Goal: Task Accomplishment & Management: Manage account settings

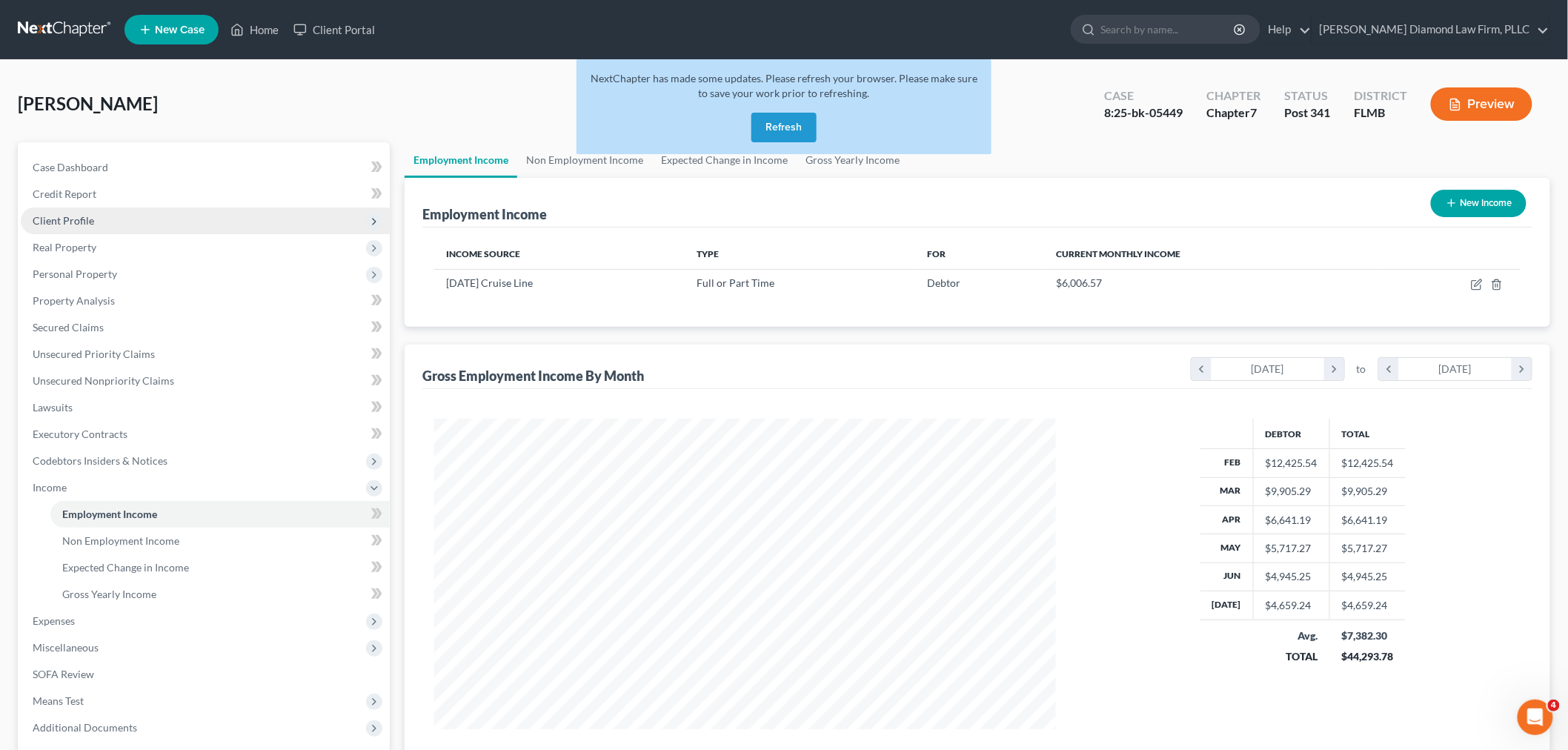
scroll to position [310, 651]
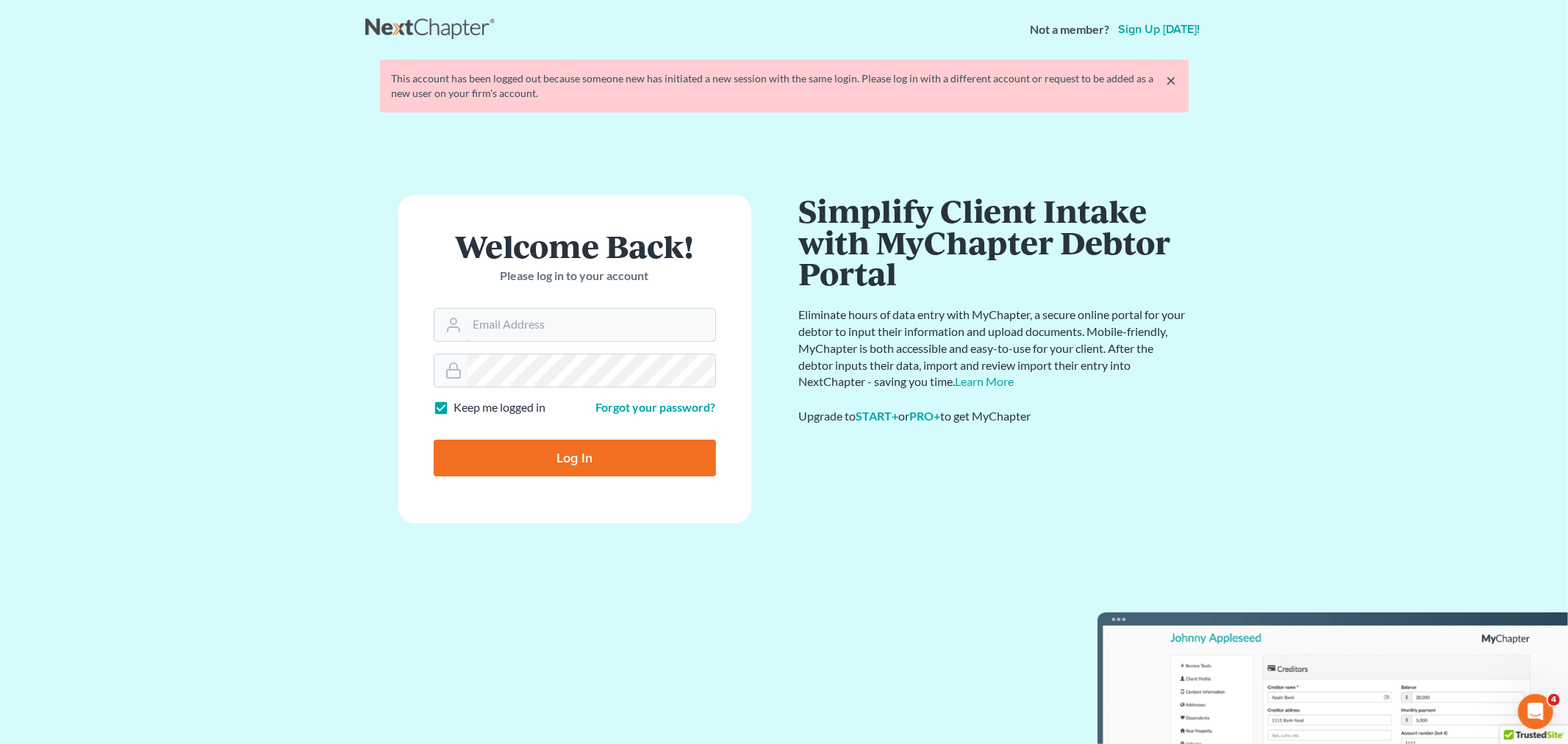
type input "[EMAIL_ADDRESS][DOMAIN_NAME]"
click at [574, 457] on input "Log In" at bounding box center [575, 458] width 283 height 37
type input "Thinking..."
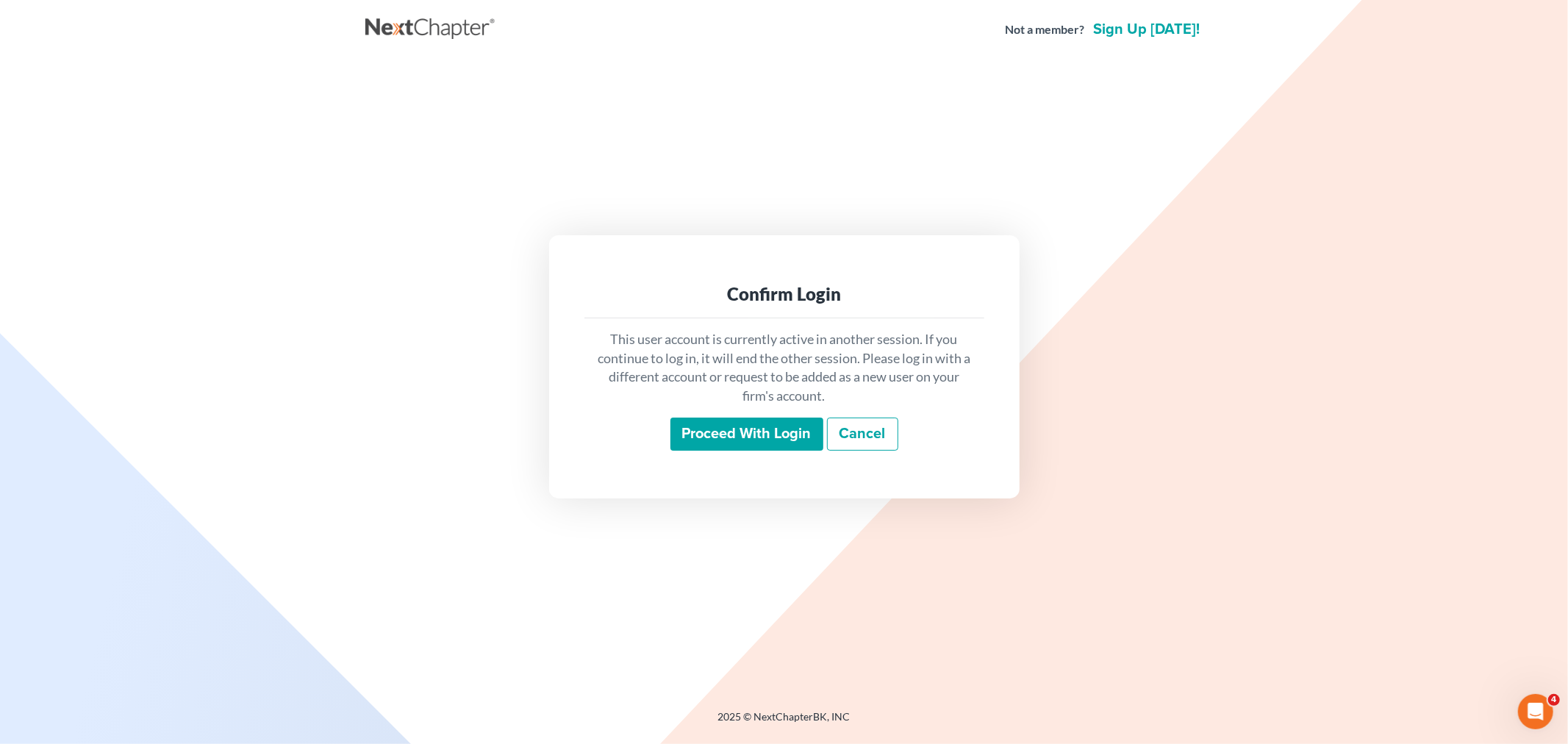
click at [770, 437] on input "Proceed with login" at bounding box center [746, 434] width 153 height 34
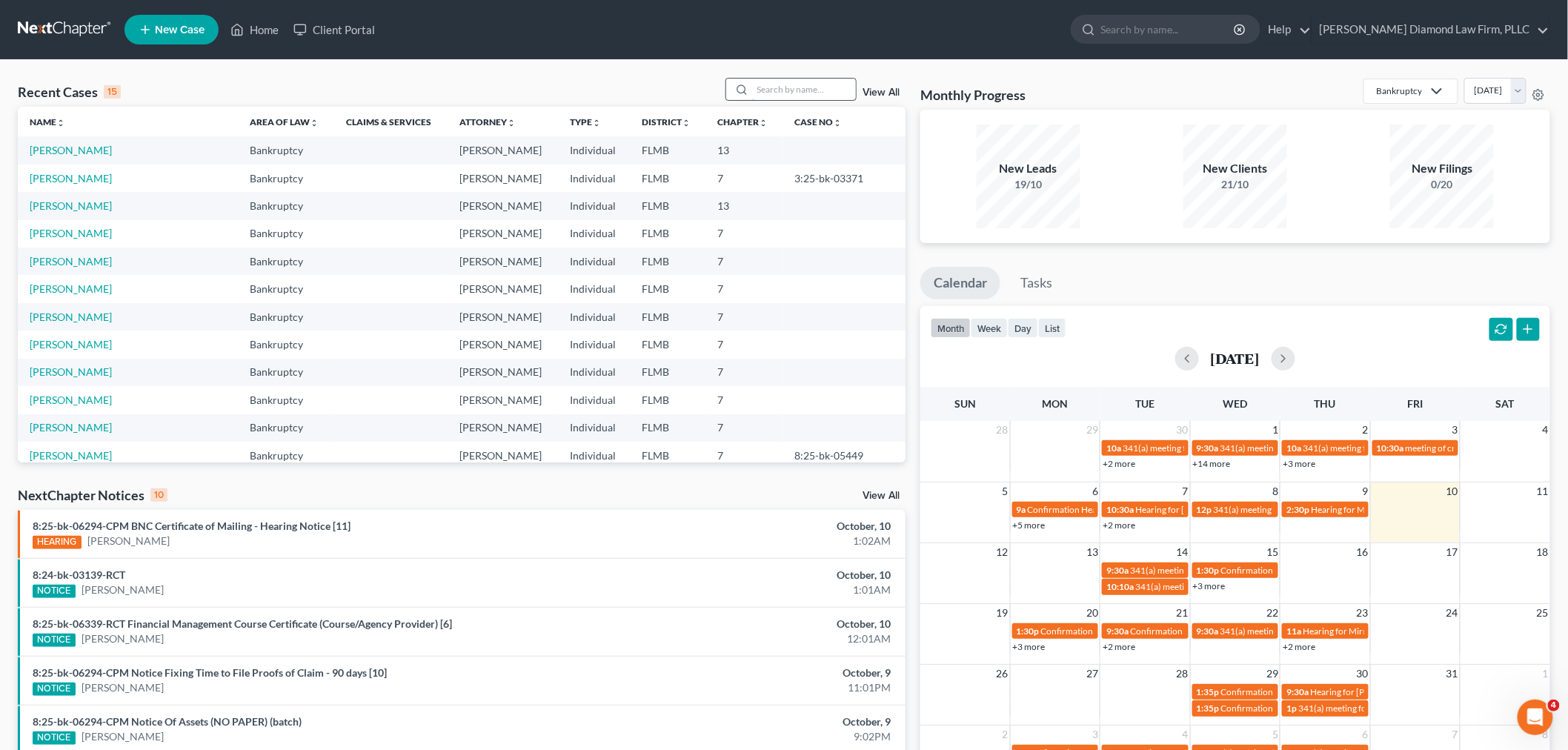
click at [764, 89] on input "search" at bounding box center [804, 89] width 104 height 21
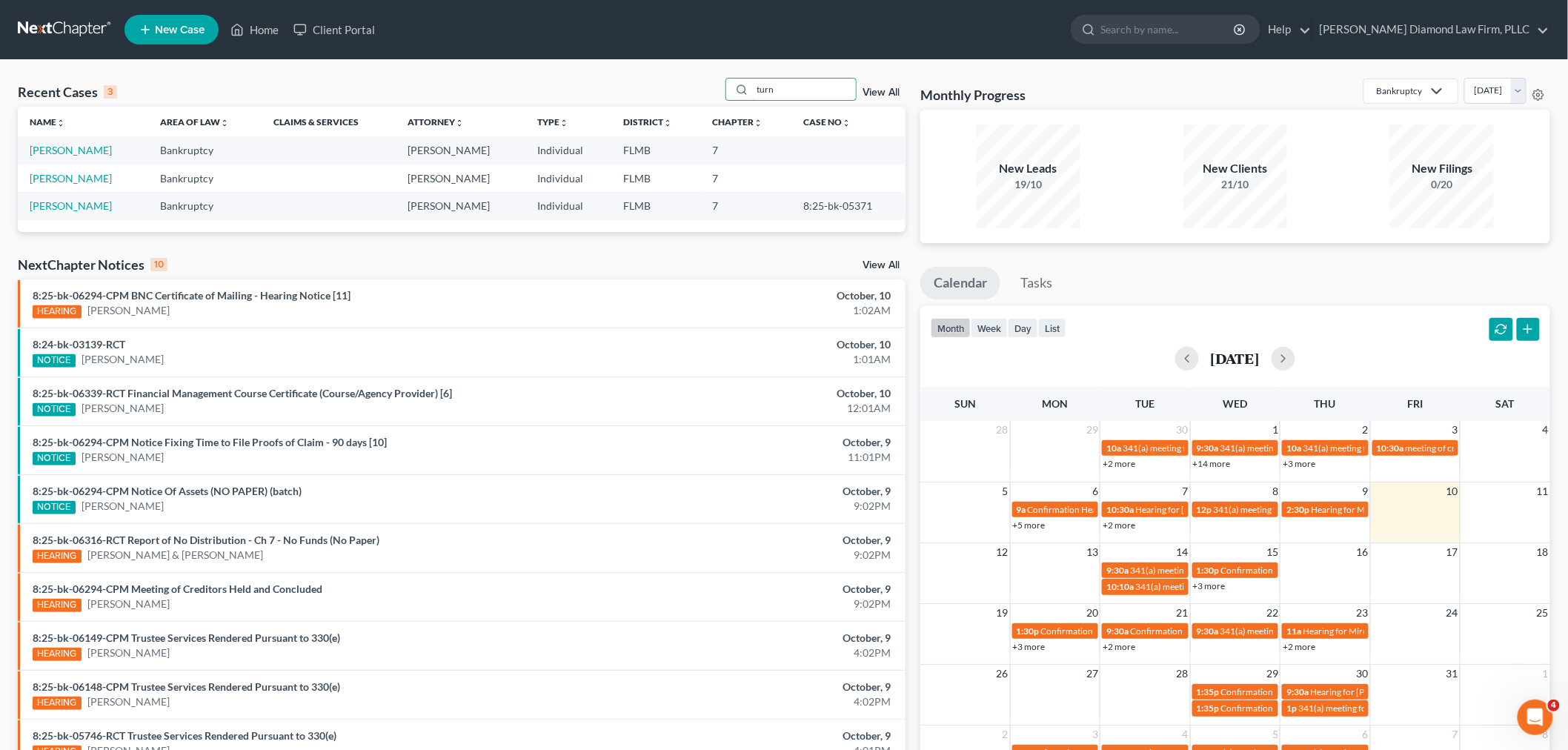
type input "turn"
click at [46, 143] on td "Turnbull, Jane" at bounding box center [83, 149] width 131 height 28
click at [46, 151] on link "Turnbull, Jane" at bounding box center [70, 150] width 82 height 12
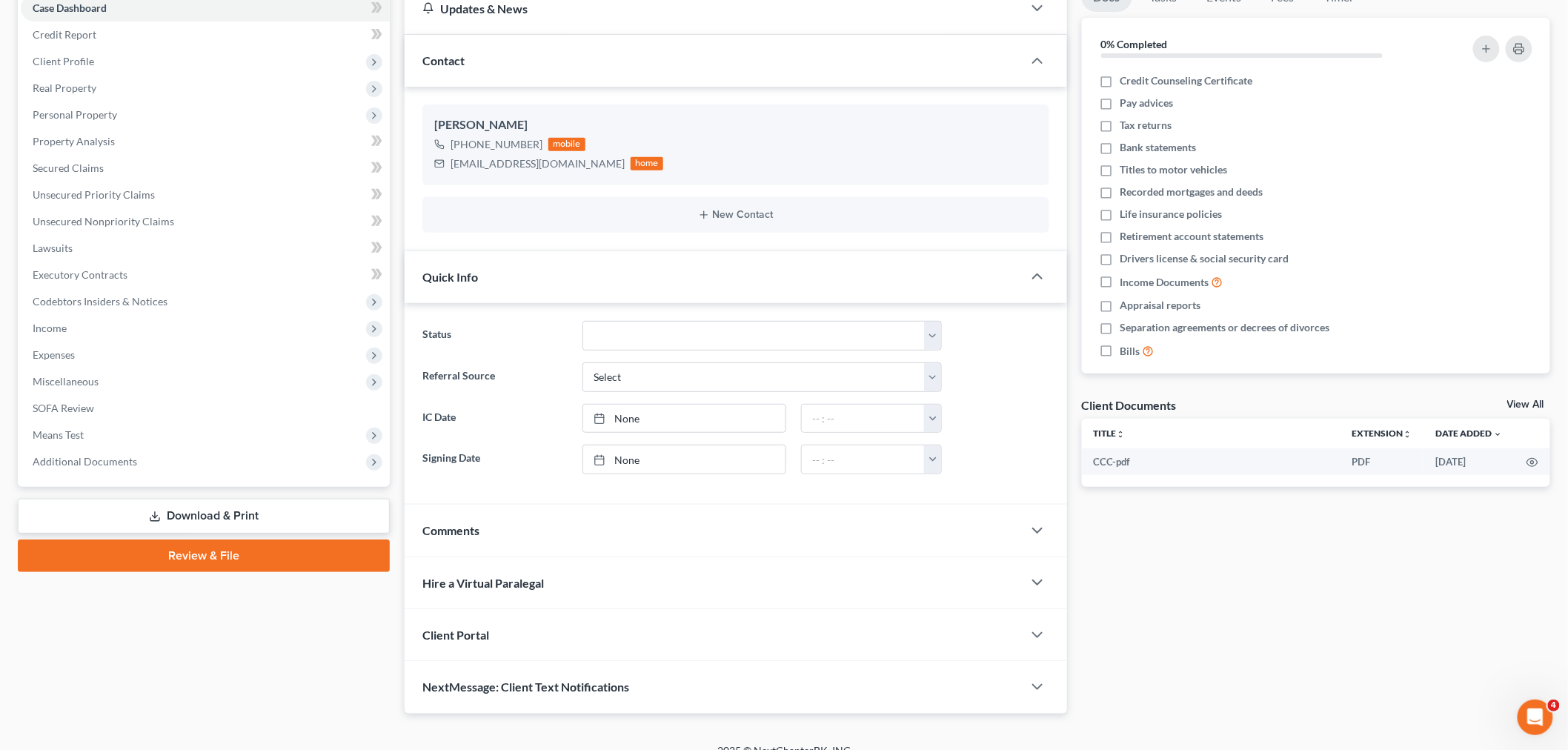
scroll to position [179, 0]
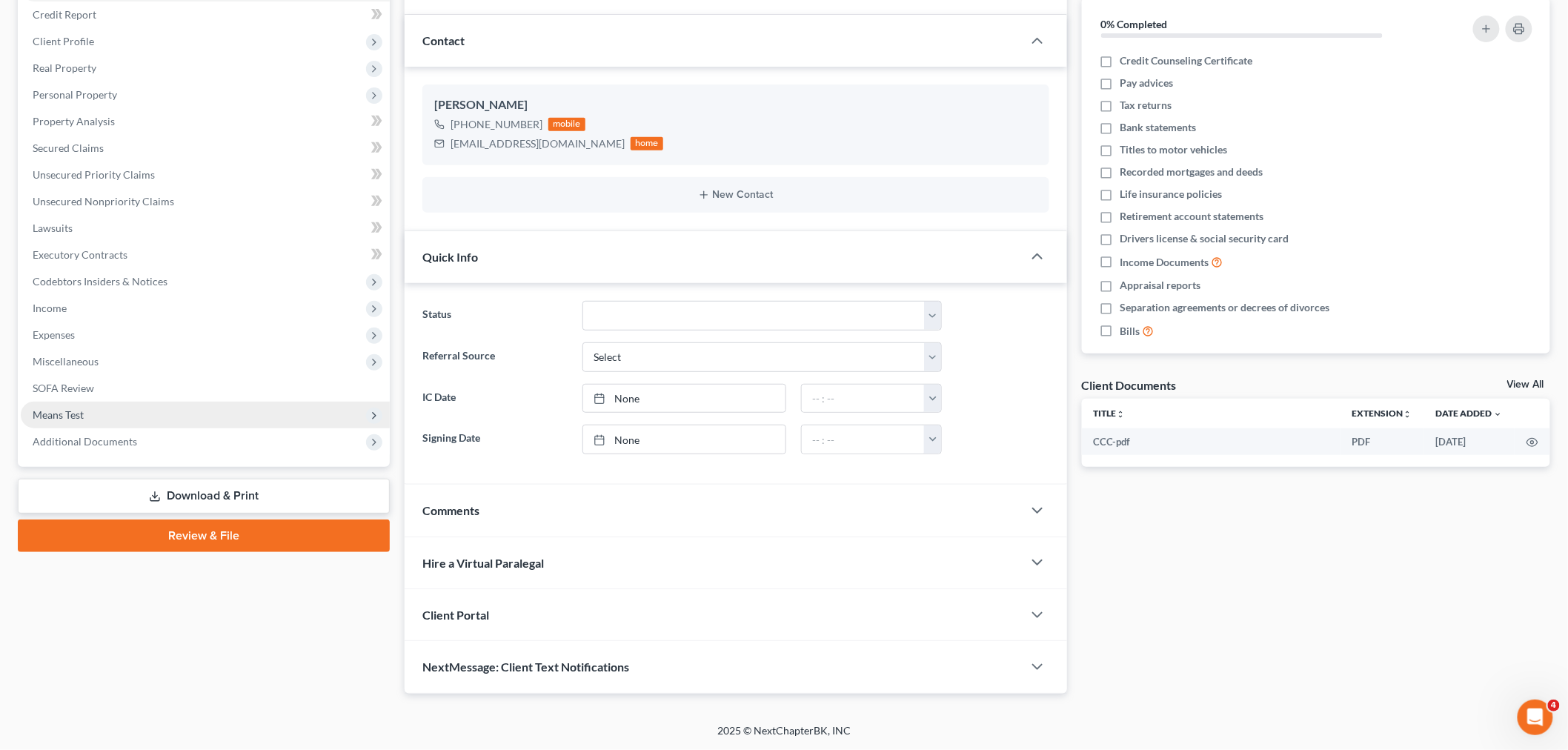
click at [117, 415] on span "Means Test" at bounding box center [205, 415] width 369 height 27
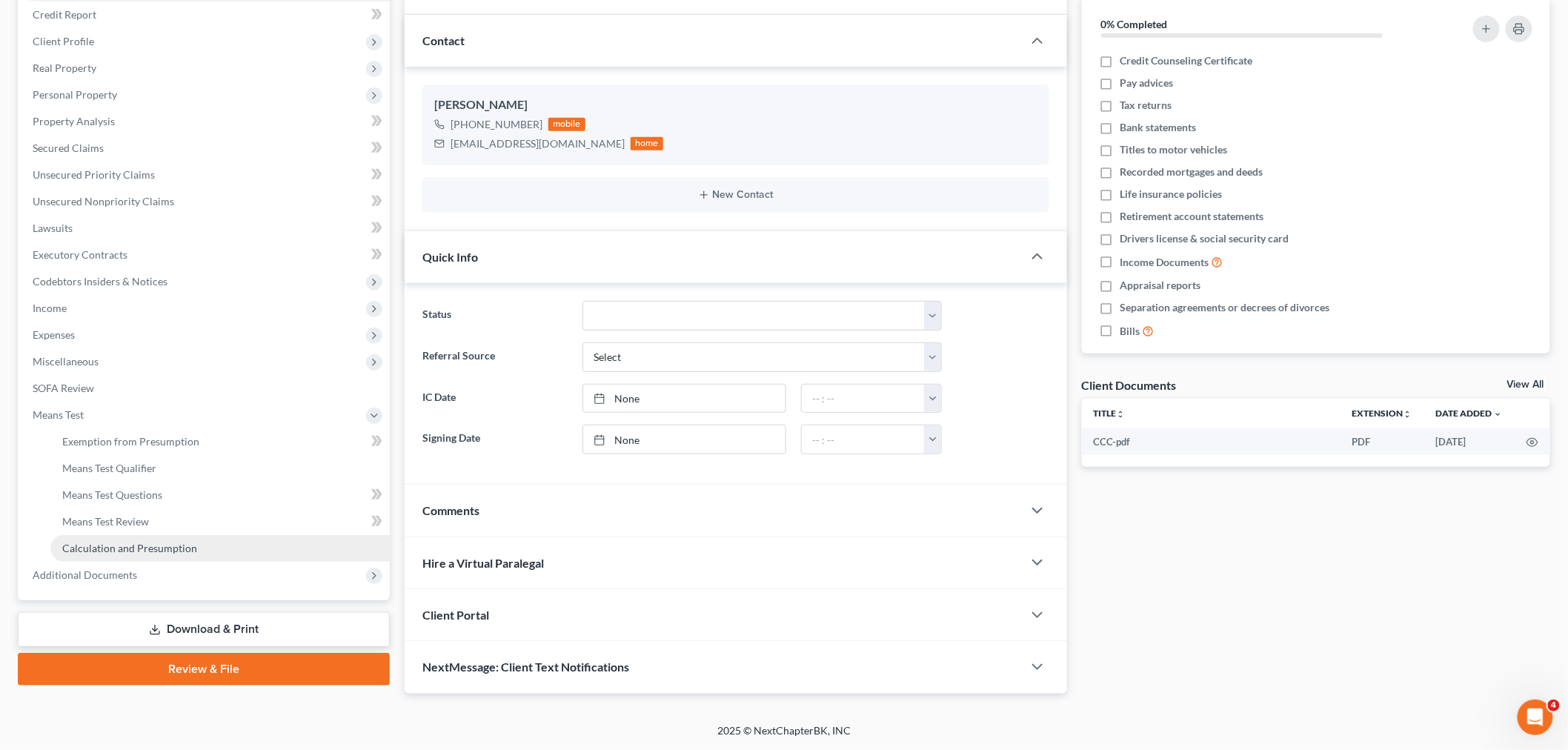
click at [127, 535] on link "Calculation and Presumption" at bounding box center [220, 548] width 339 height 27
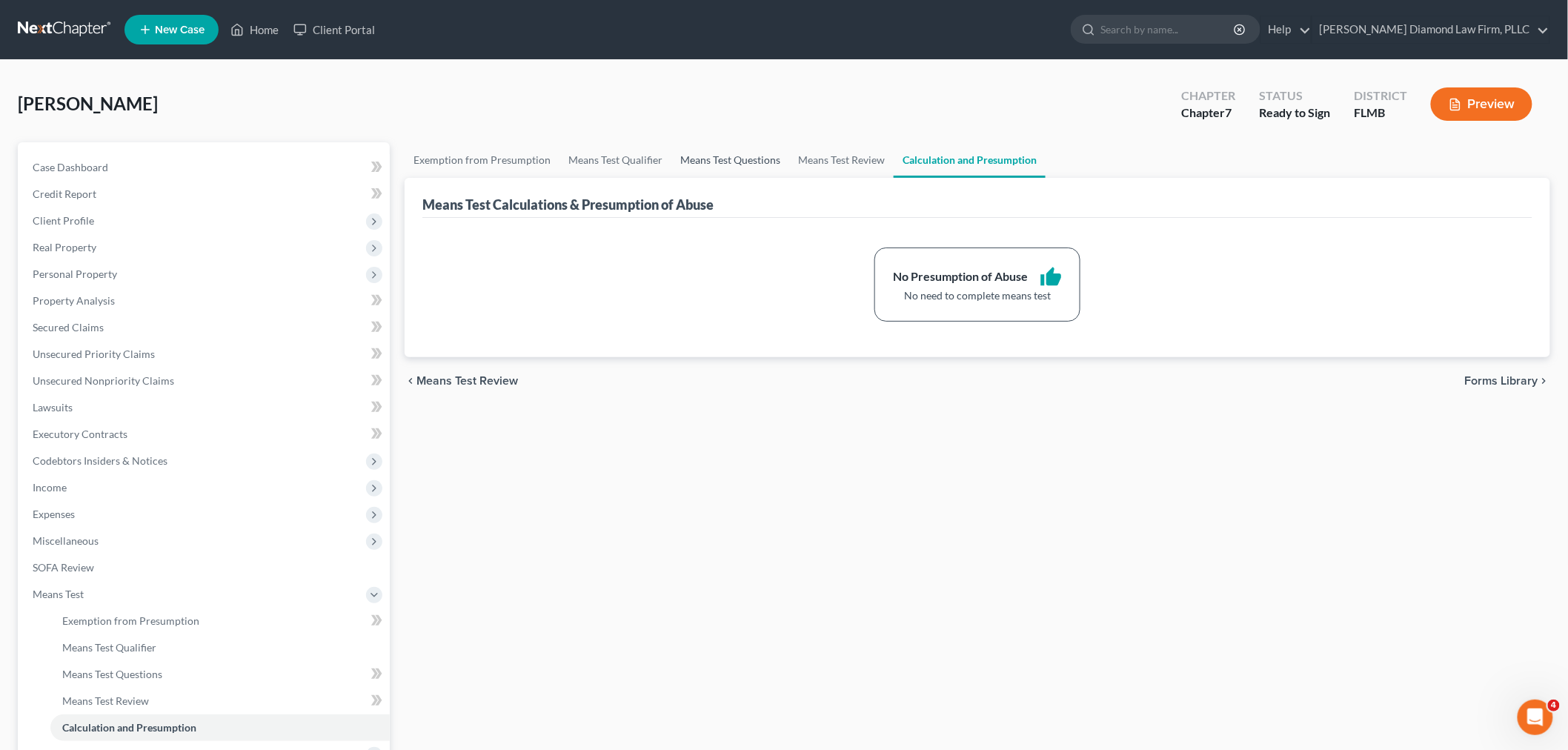
click at [739, 157] on link "Means Test Questions" at bounding box center [730, 160] width 117 height 36
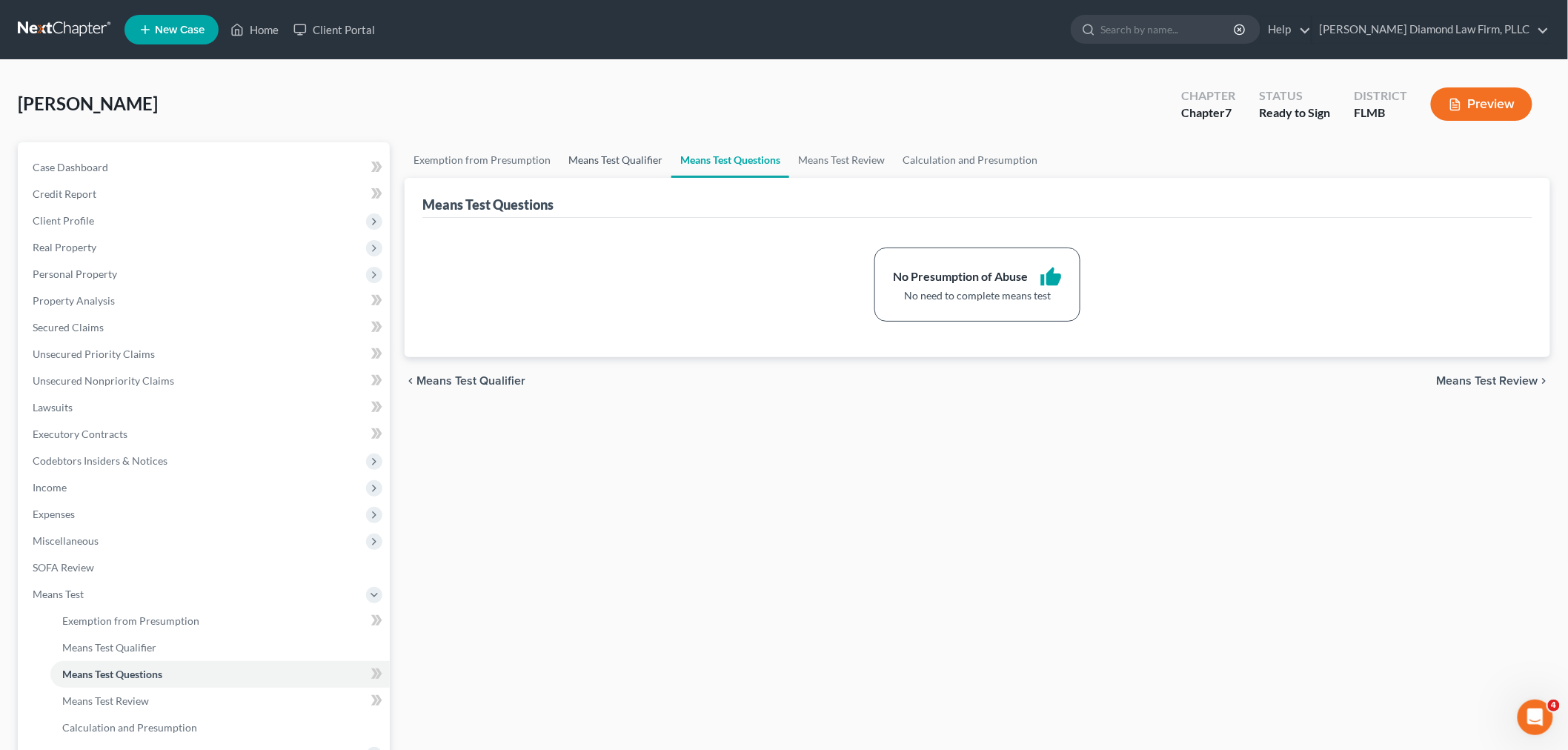
click at [591, 149] on link "Means Test Qualifier" at bounding box center [616, 160] width 112 height 36
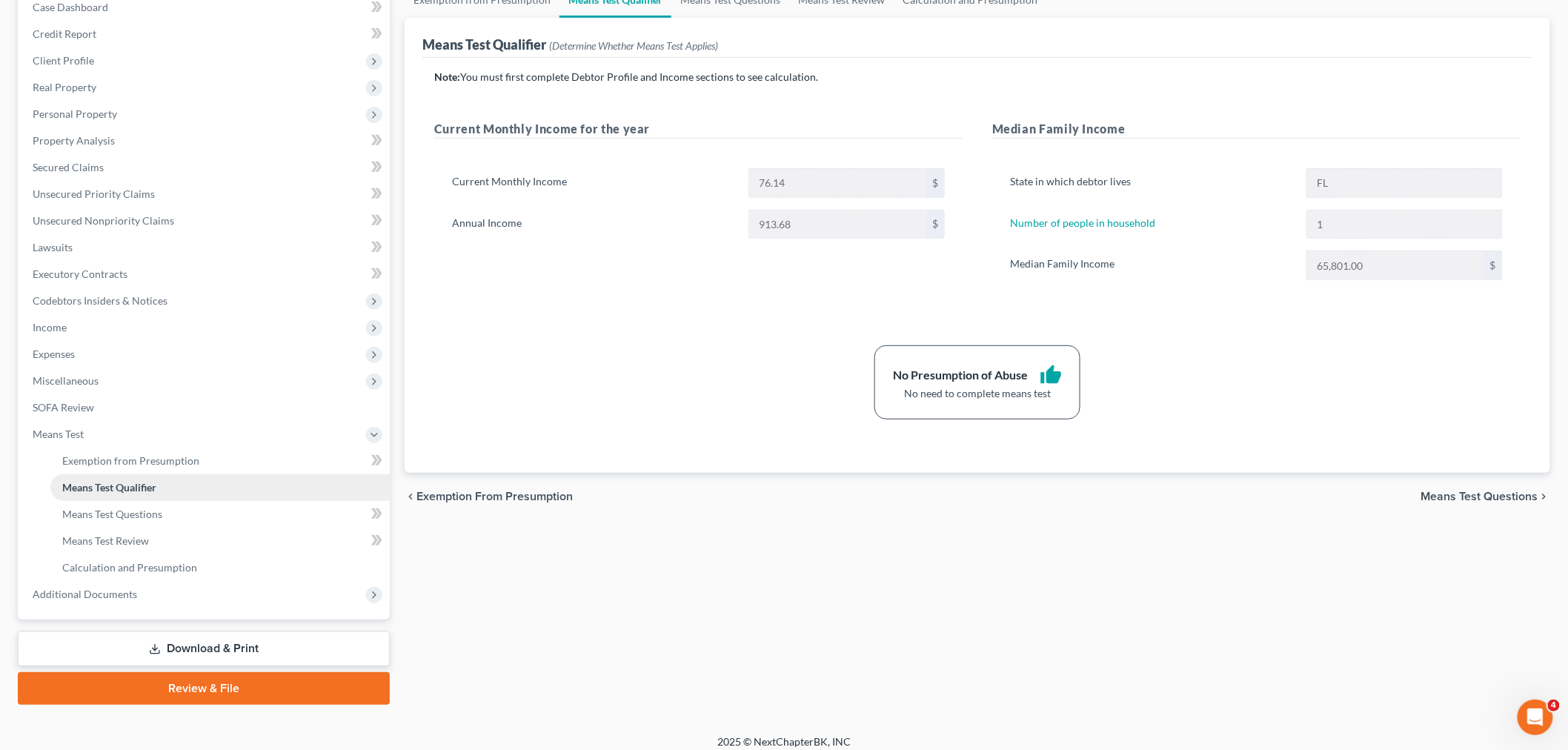
scroll to position [169, 0]
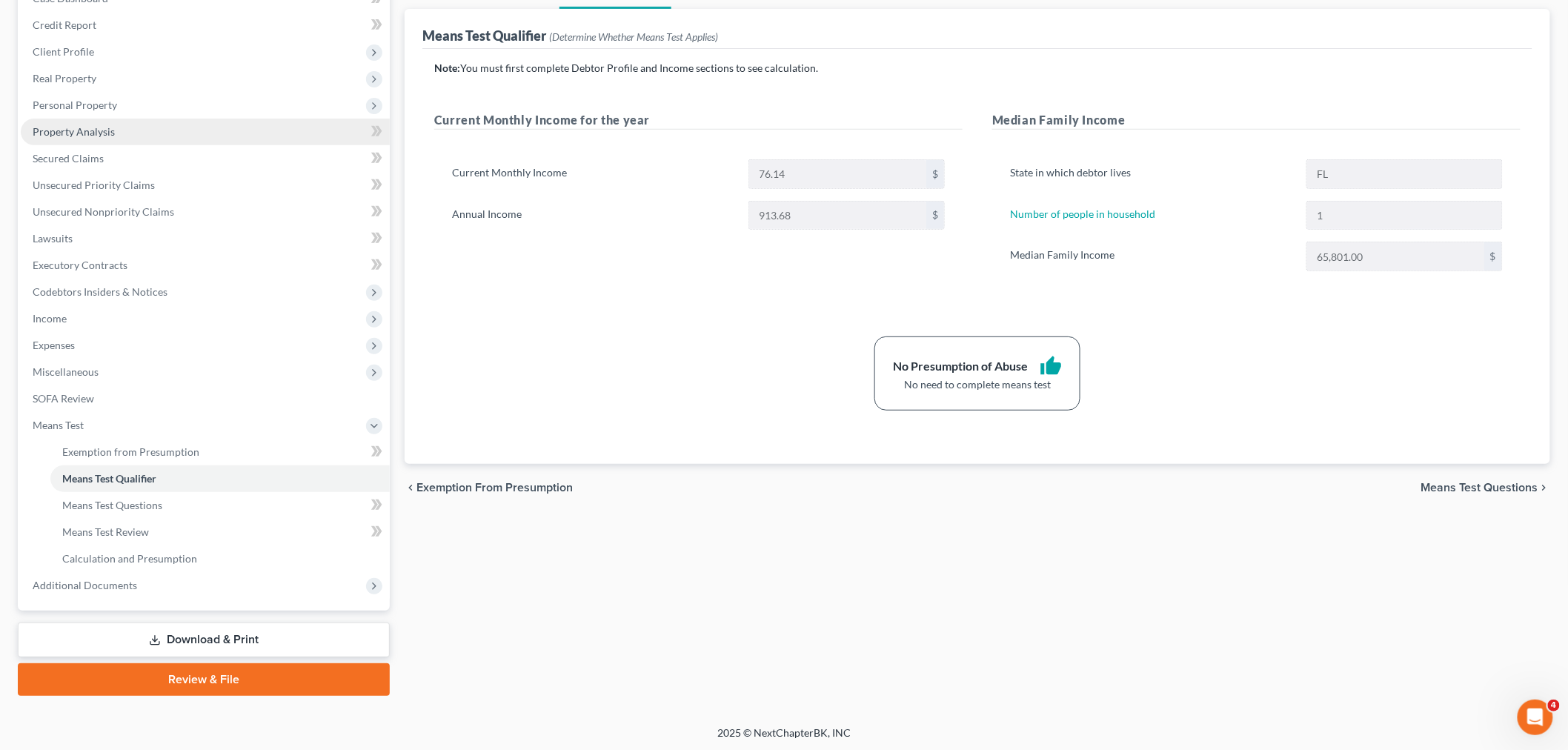
click at [104, 130] on span "Property Analysis" at bounding box center [74, 132] width 82 height 12
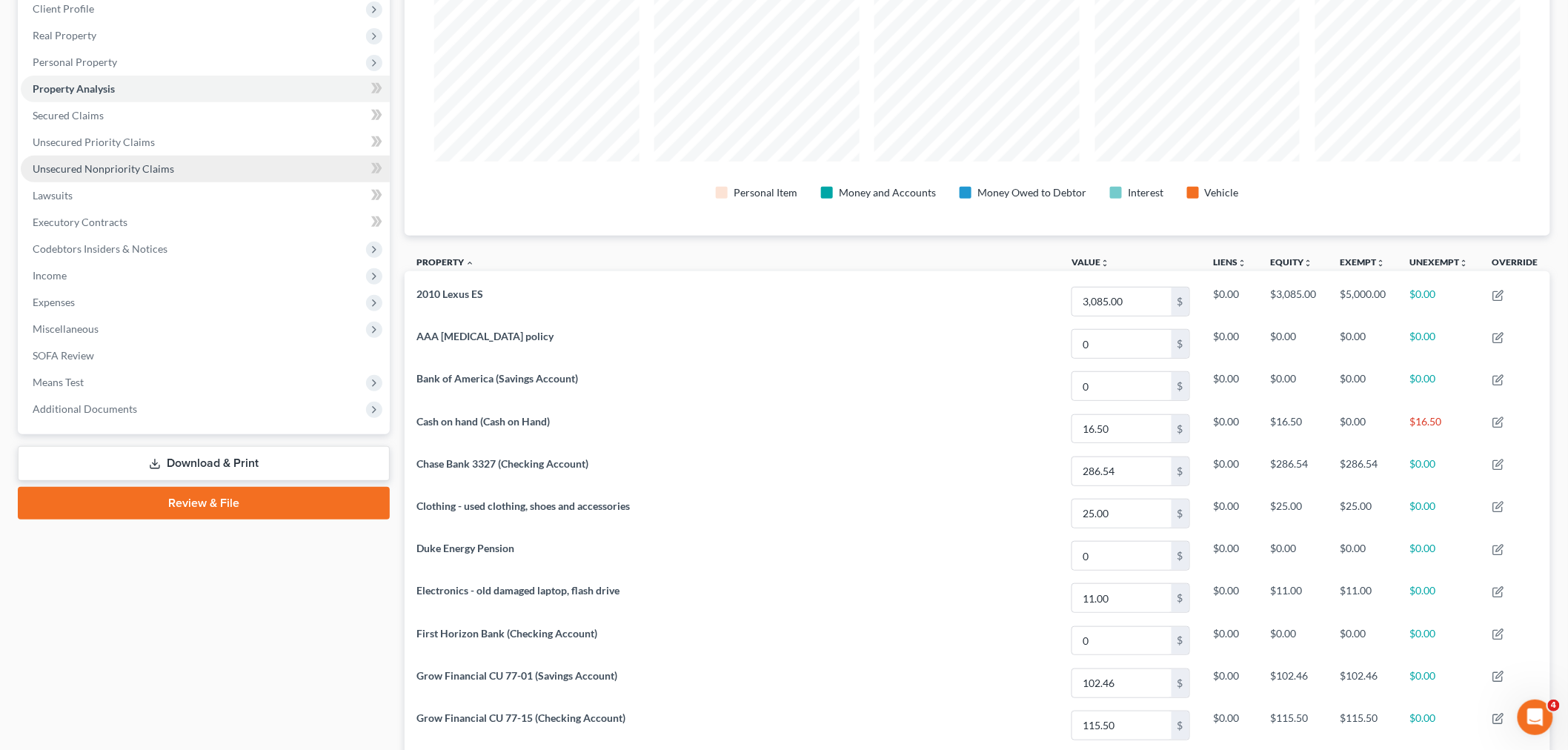
scroll to position [116, 0]
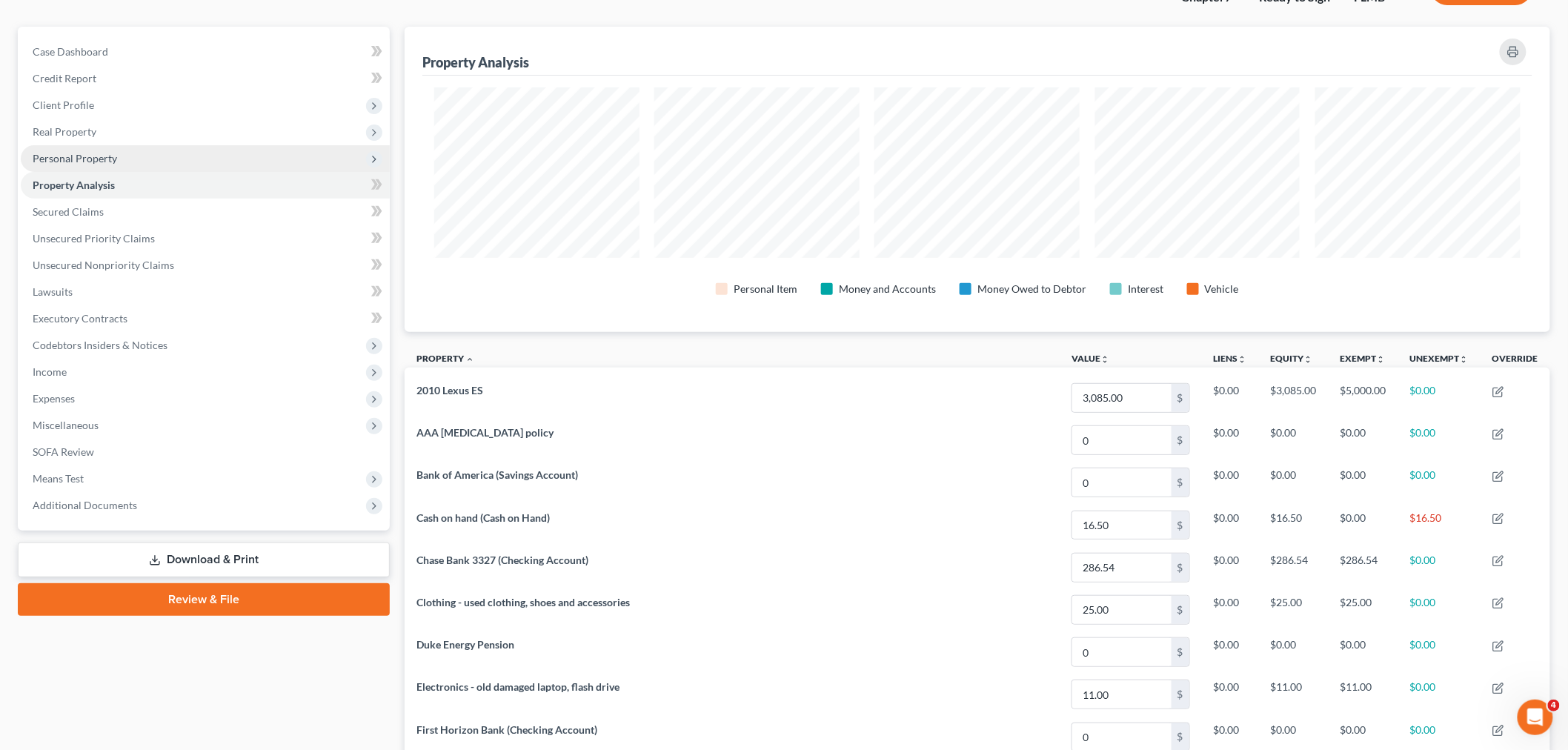
click at [101, 152] on span "Personal Property" at bounding box center [75, 158] width 85 height 12
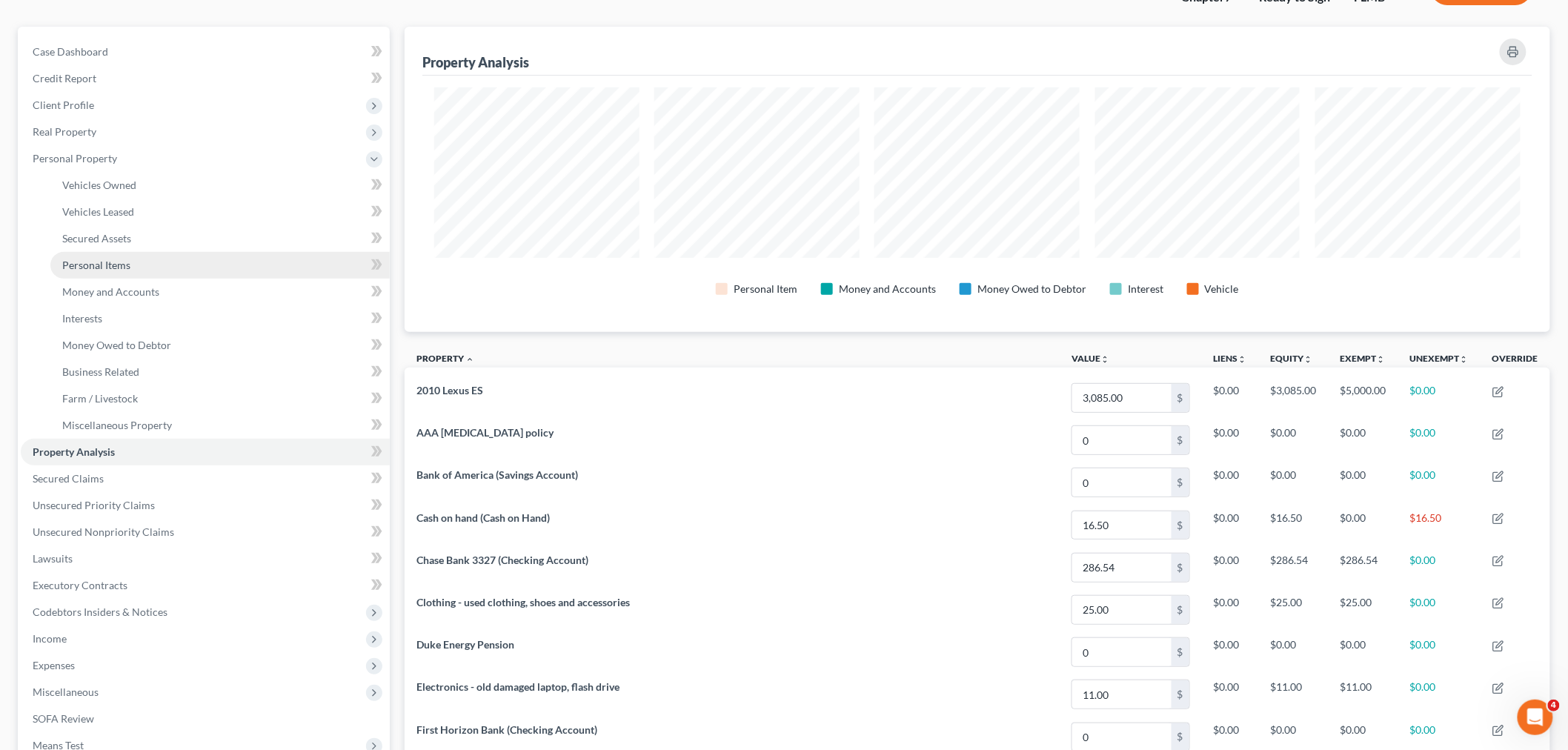
click at [159, 267] on link "Personal Items" at bounding box center [220, 265] width 339 height 27
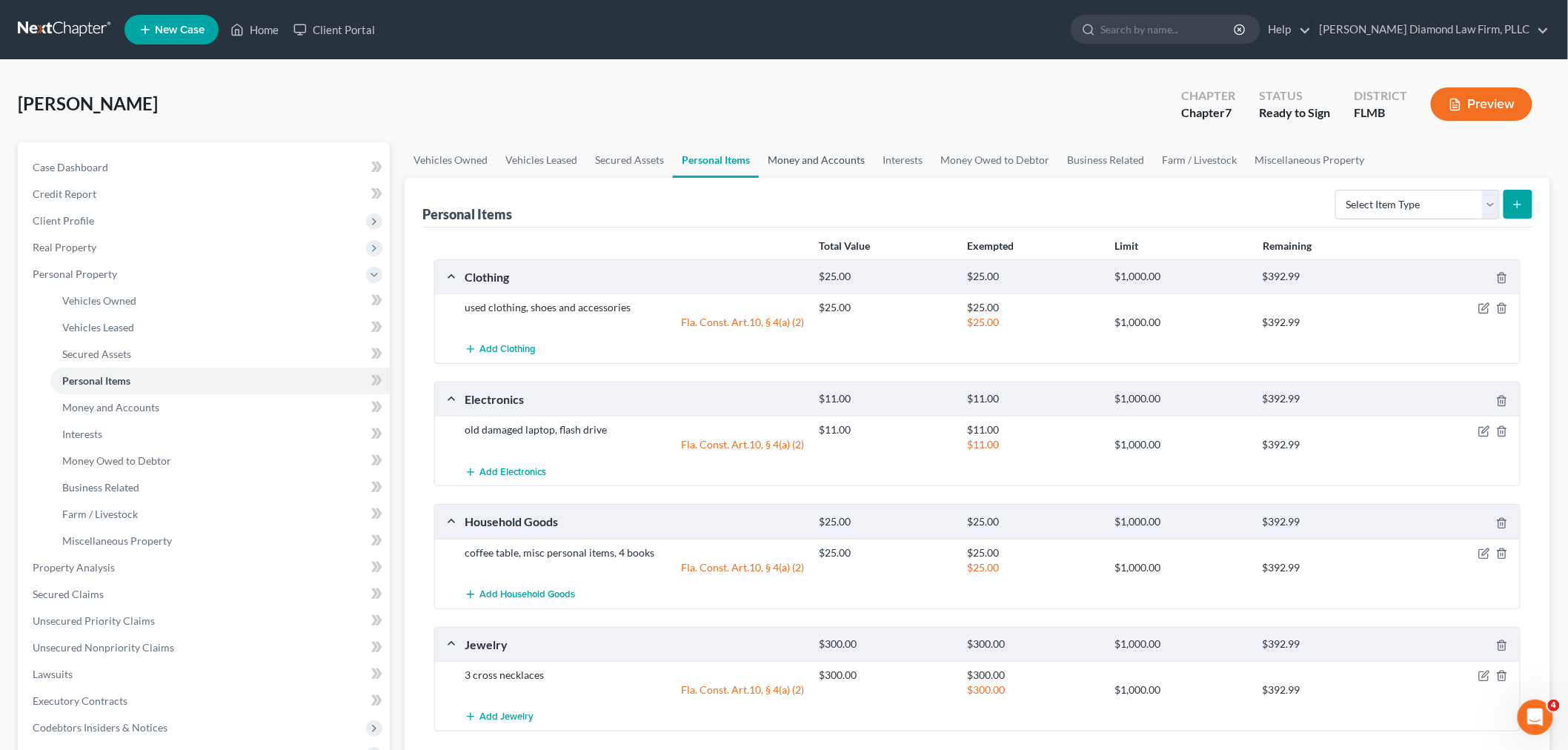
click at [816, 159] on link "Money and Accounts" at bounding box center [816, 160] width 115 height 36
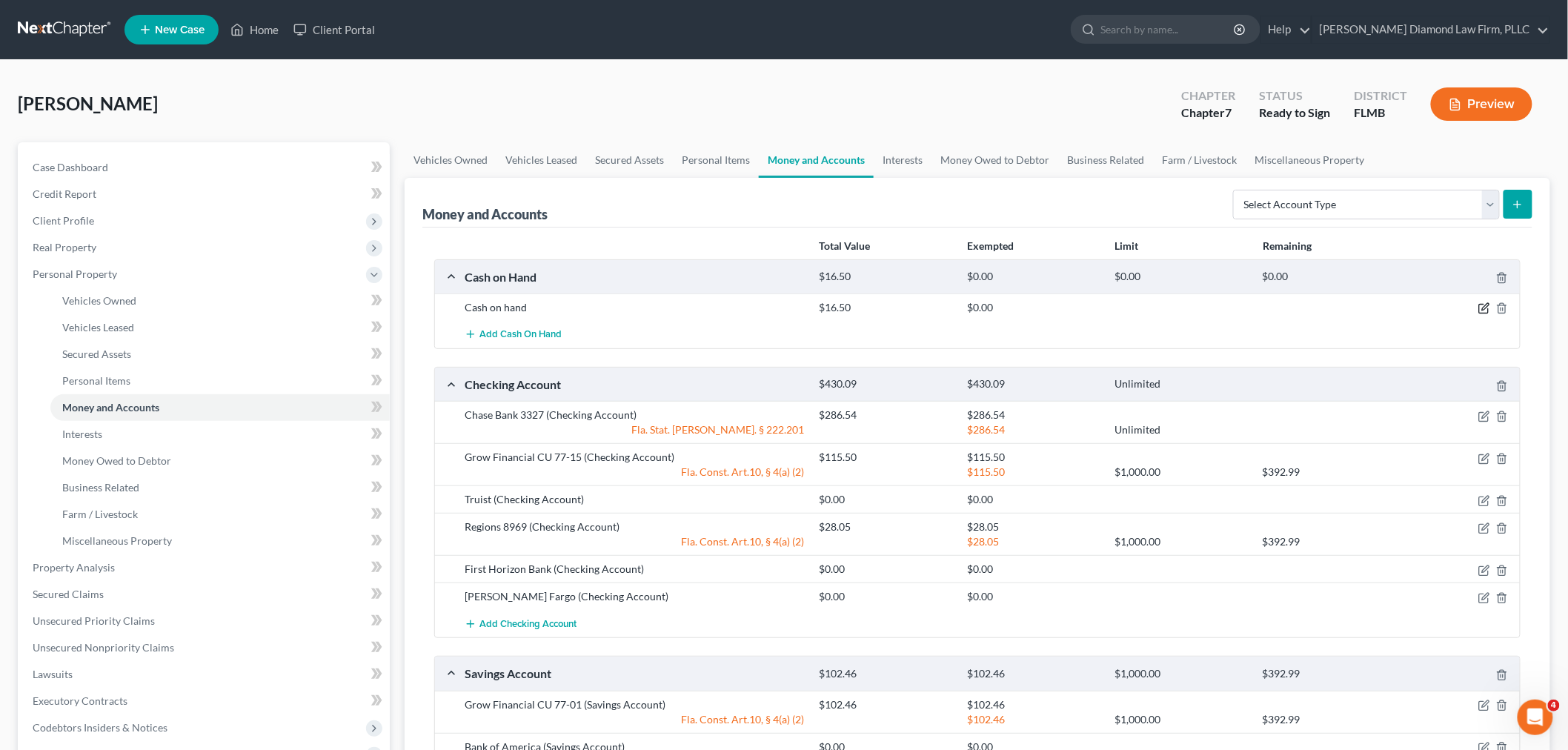
click at [1480, 310] on icon "button" at bounding box center [1483, 308] width 12 height 12
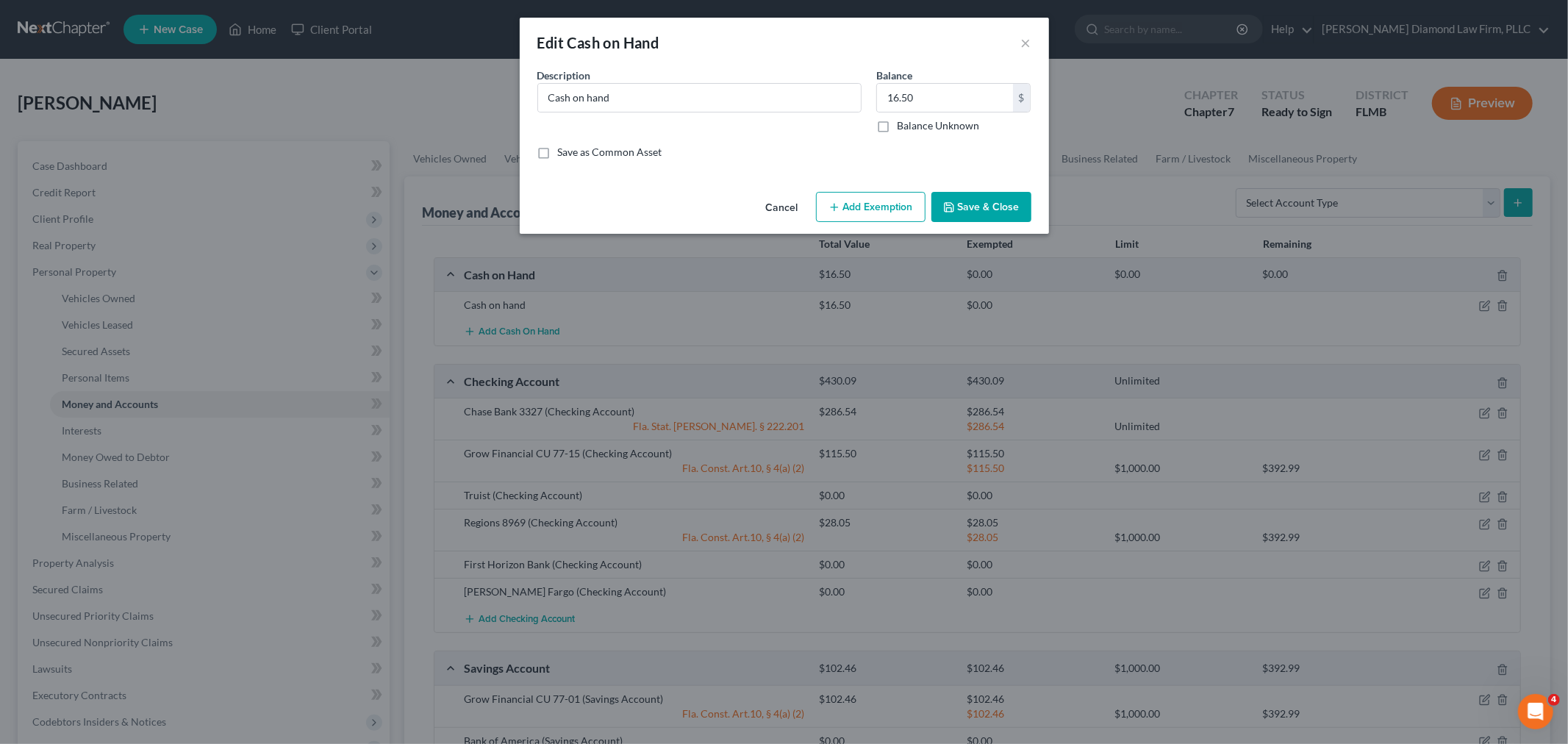
click at [854, 210] on button "Add Exemption" at bounding box center [871, 207] width 109 height 31
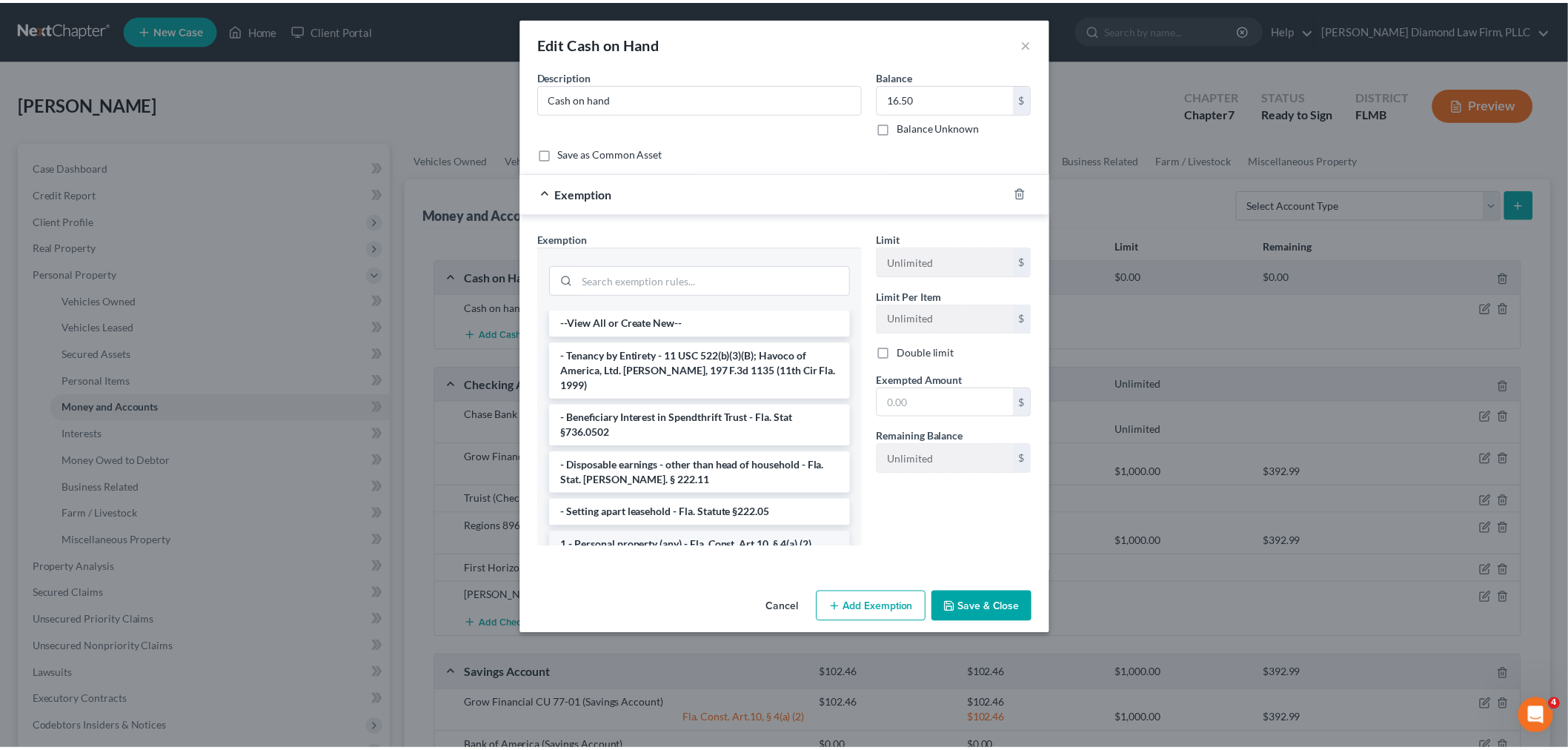
scroll to position [82, 0]
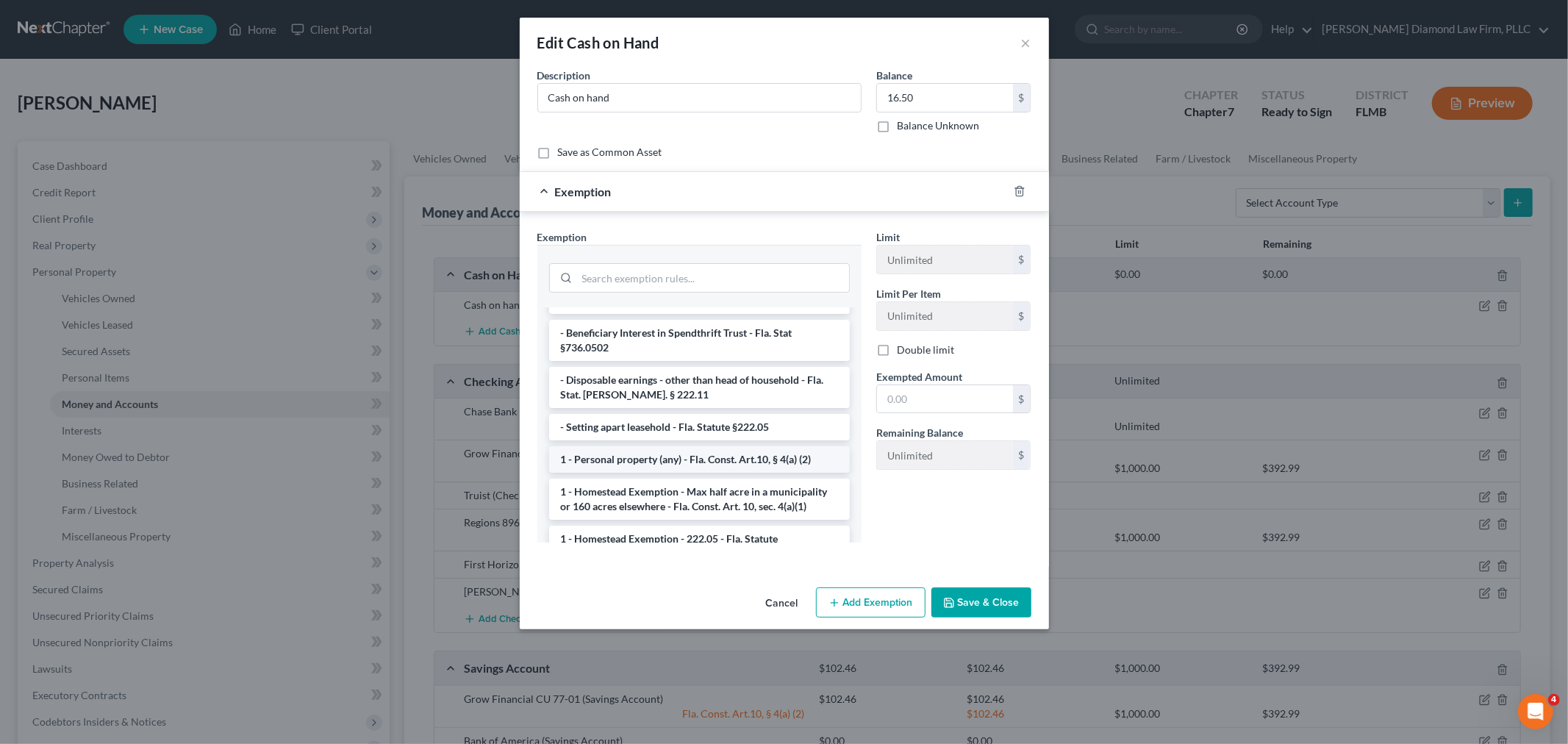
click at [622, 449] on li "1 - Personal property (any) - Fla. Const. Art.10, § 4(a) (2)" at bounding box center [699, 459] width 301 height 26
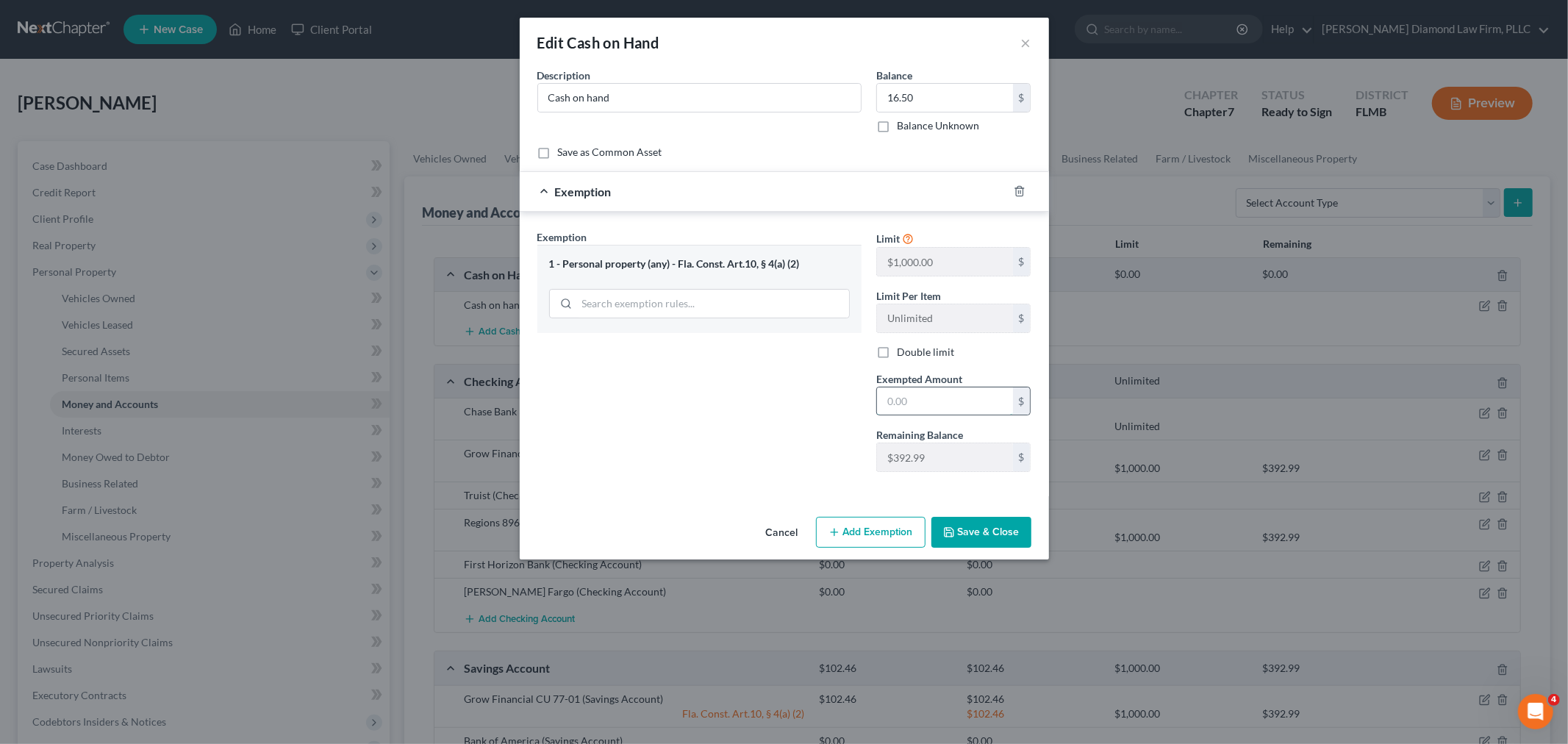
click at [938, 388] on input "text" at bounding box center [945, 402] width 136 height 28
type input "16.50"
click at [1000, 542] on button "Save & Close" at bounding box center [981, 531] width 100 height 31
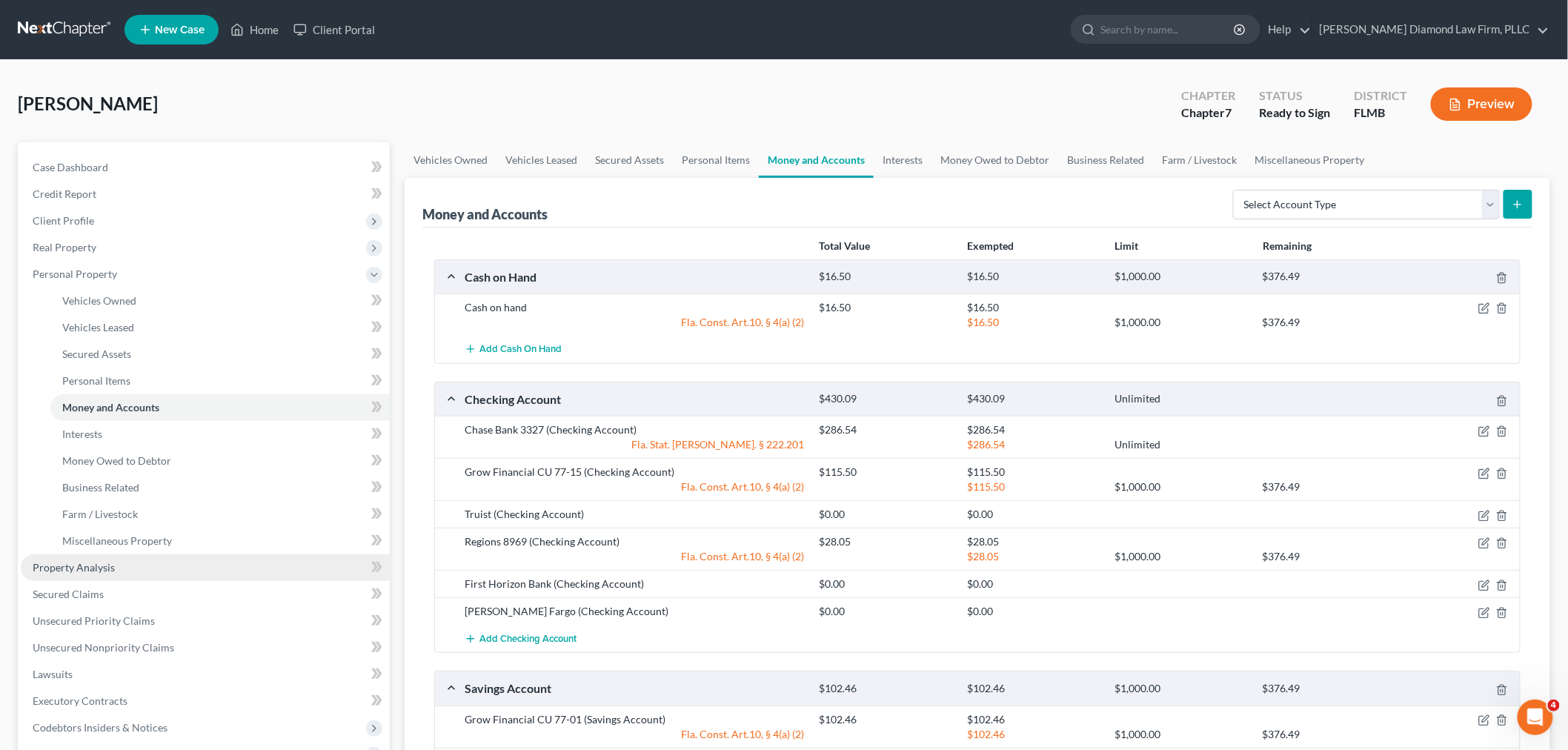
click at [132, 565] on link "Property Analysis" at bounding box center [205, 568] width 369 height 27
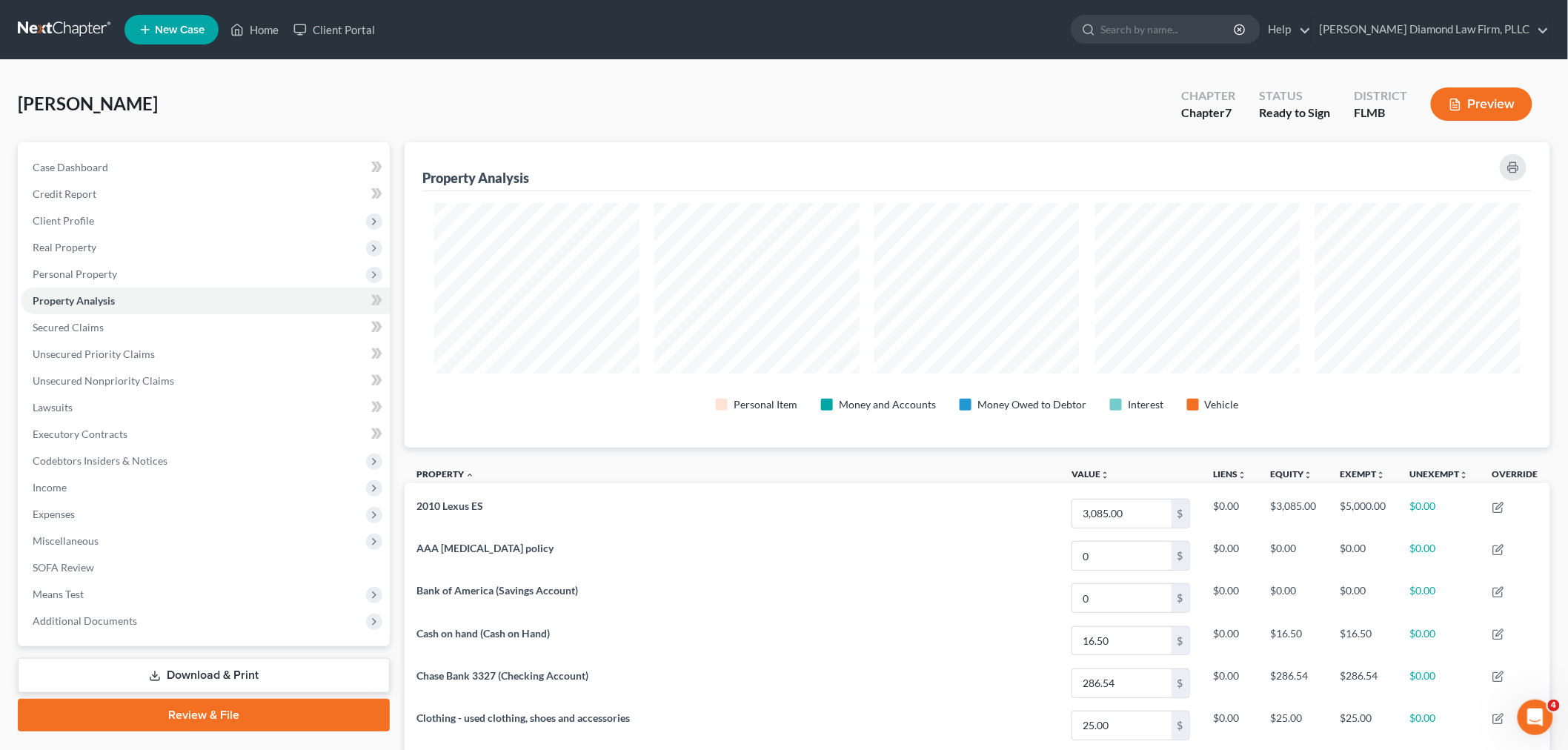
scroll to position [305, 1145]
click at [140, 278] on span "Personal Property" at bounding box center [205, 274] width 369 height 27
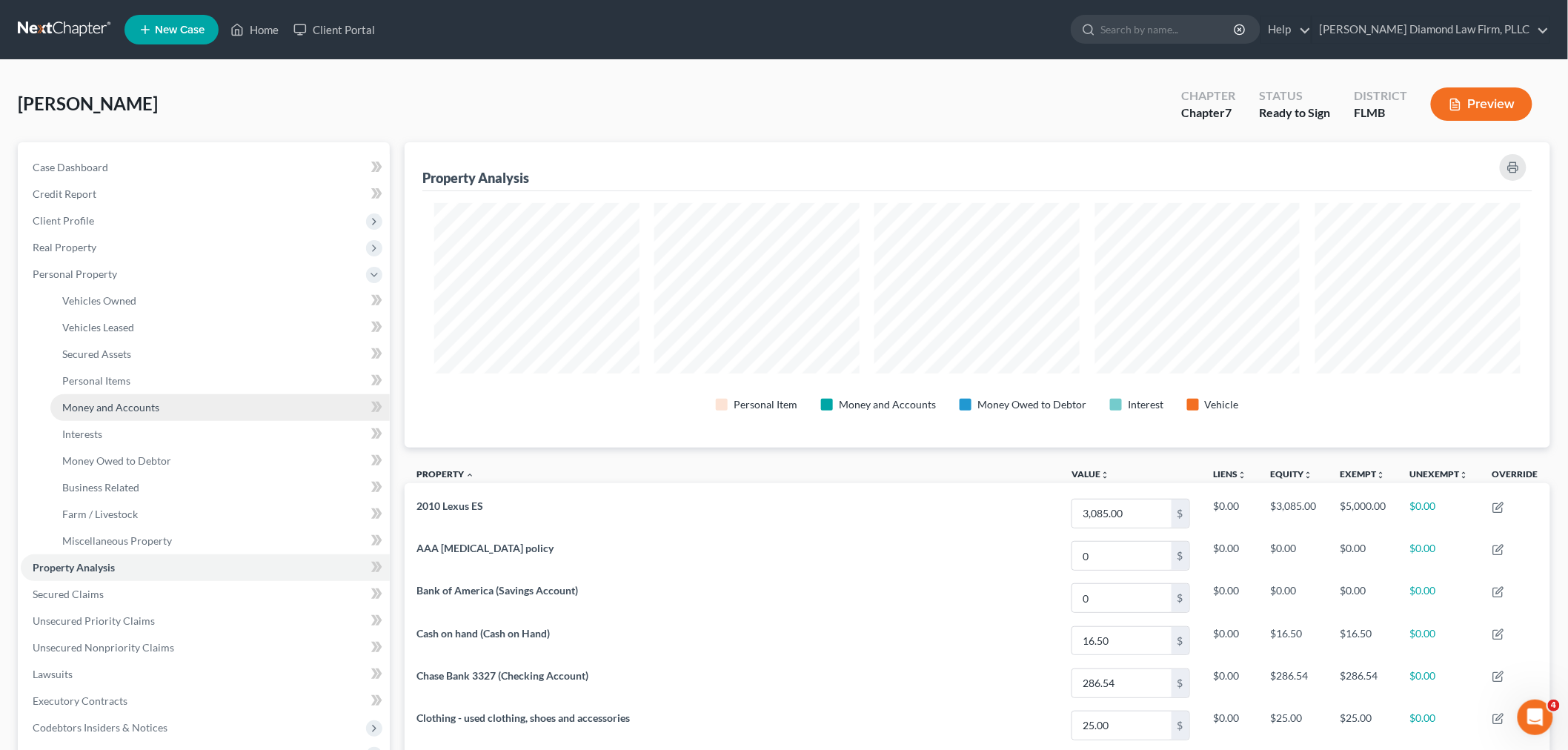
click at [174, 406] on link "Money and Accounts" at bounding box center [220, 407] width 339 height 27
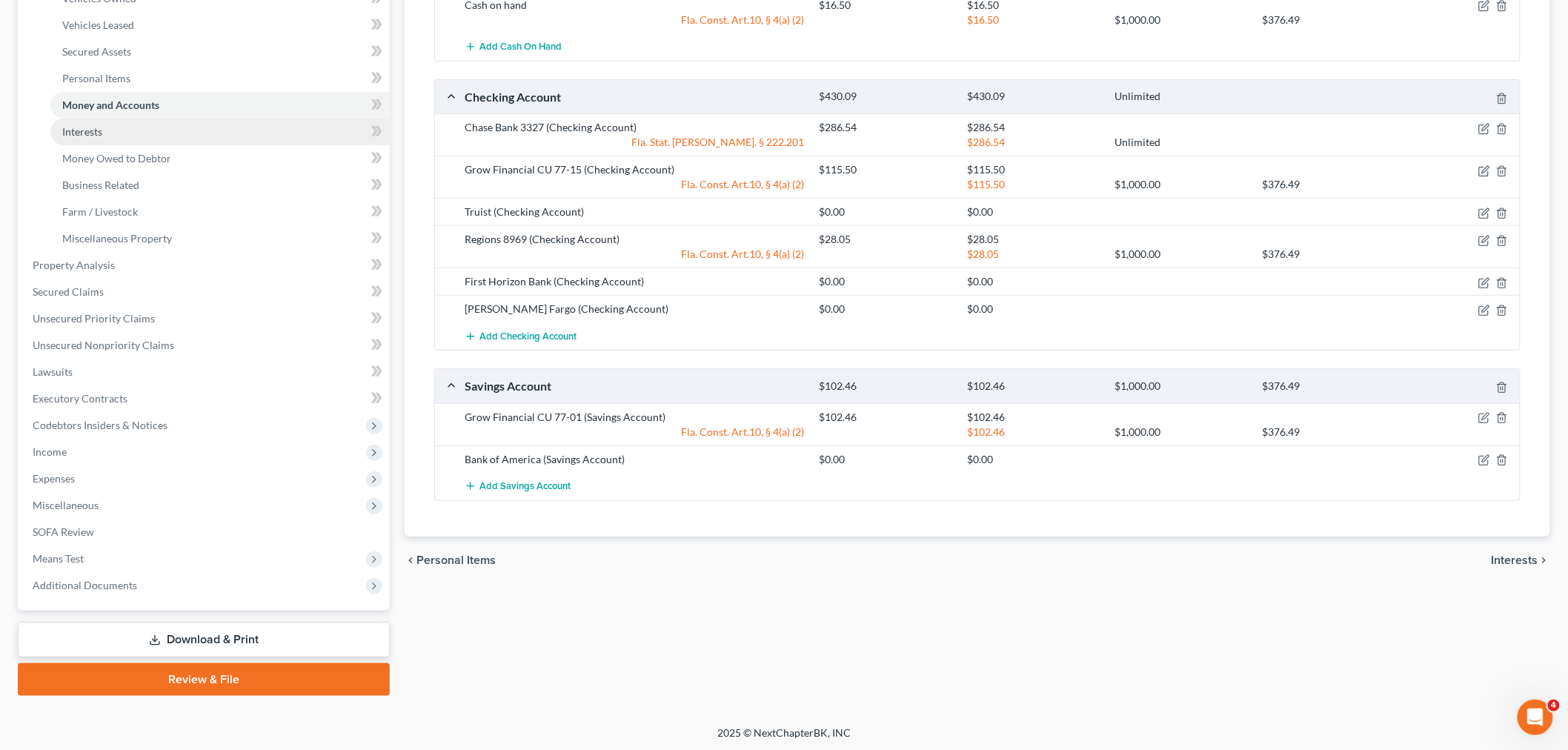
click at [136, 132] on link "Interests" at bounding box center [220, 132] width 339 height 27
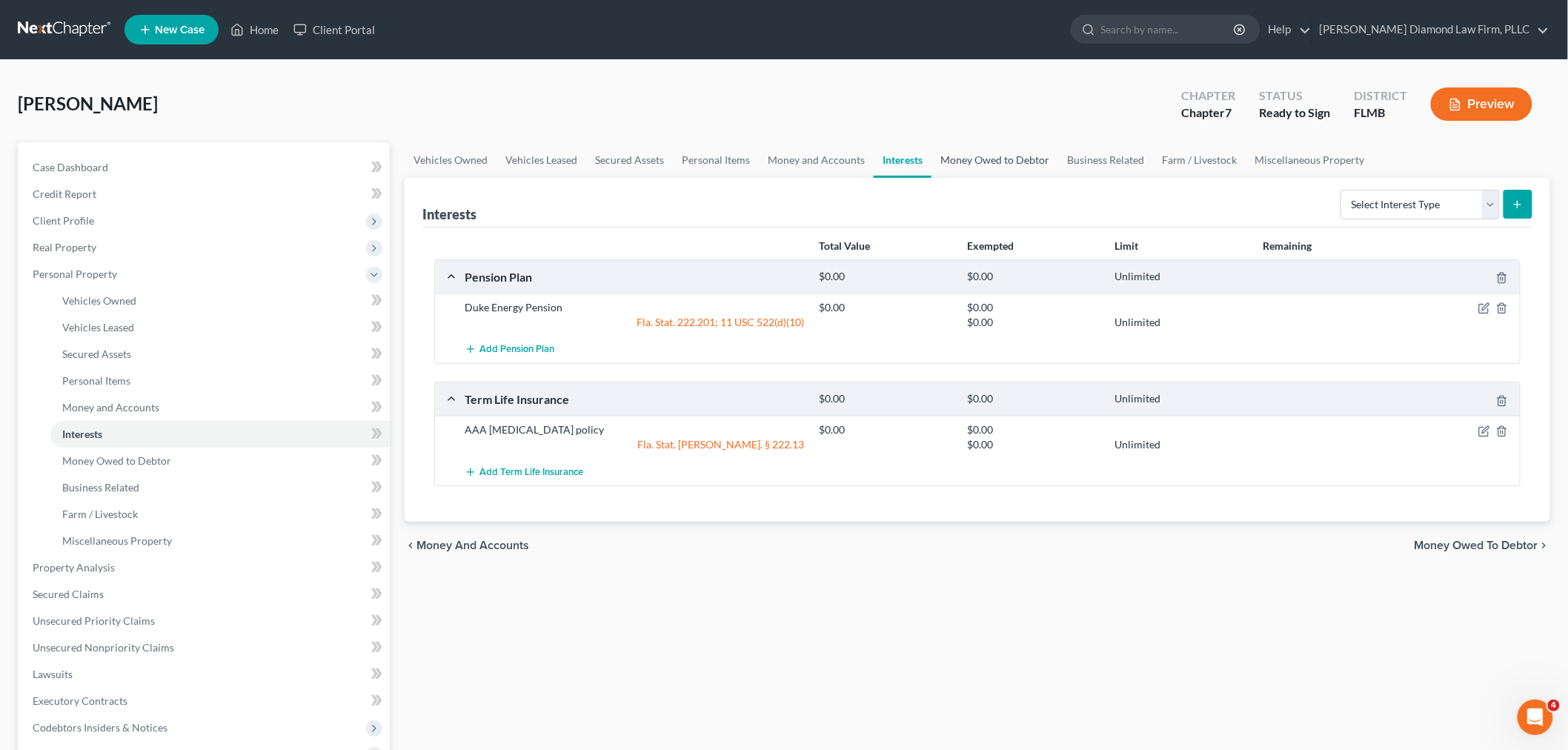
click at [966, 157] on link "Money Owed to Debtor" at bounding box center [995, 160] width 126 height 36
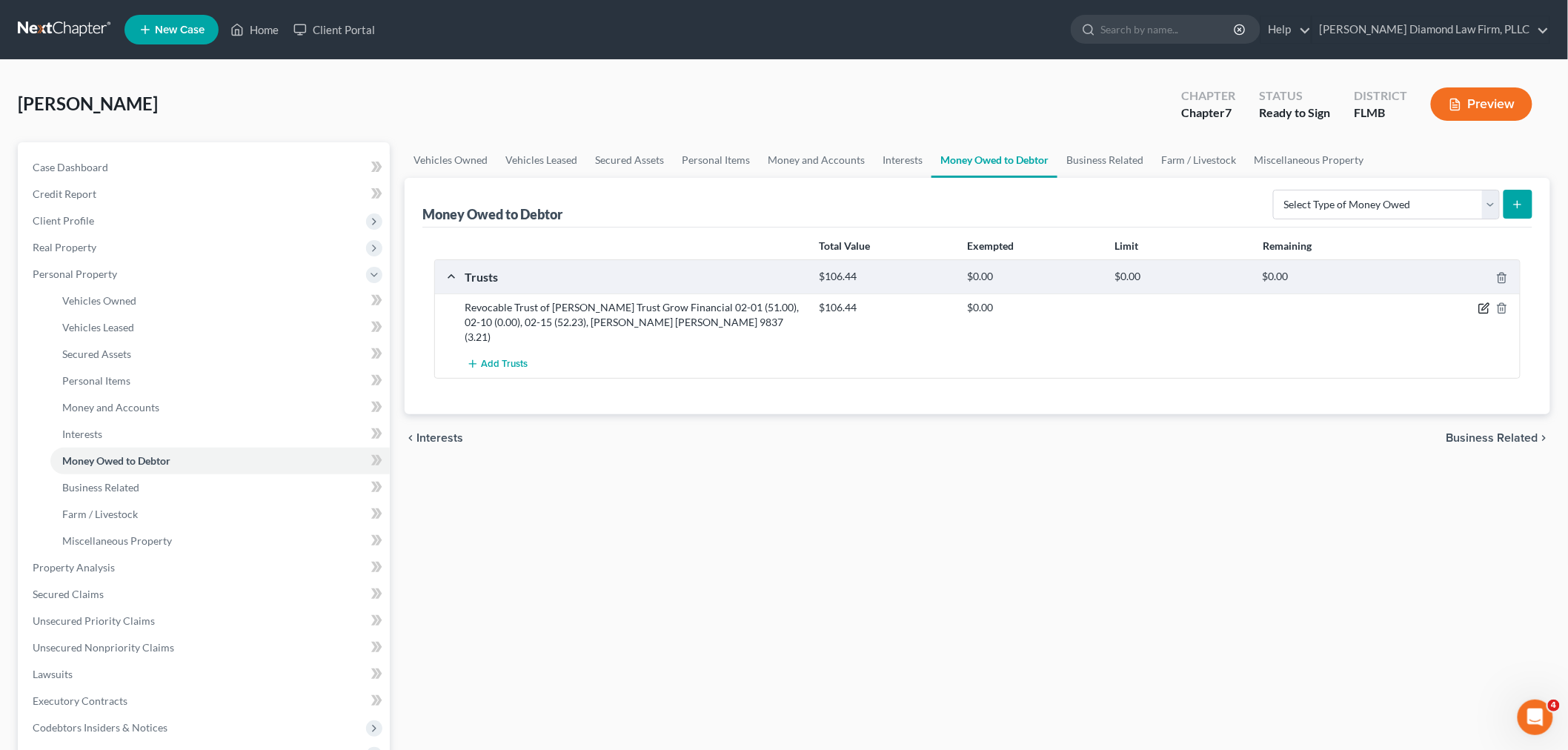
click at [1486, 306] on icon "button" at bounding box center [1483, 308] width 12 height 12
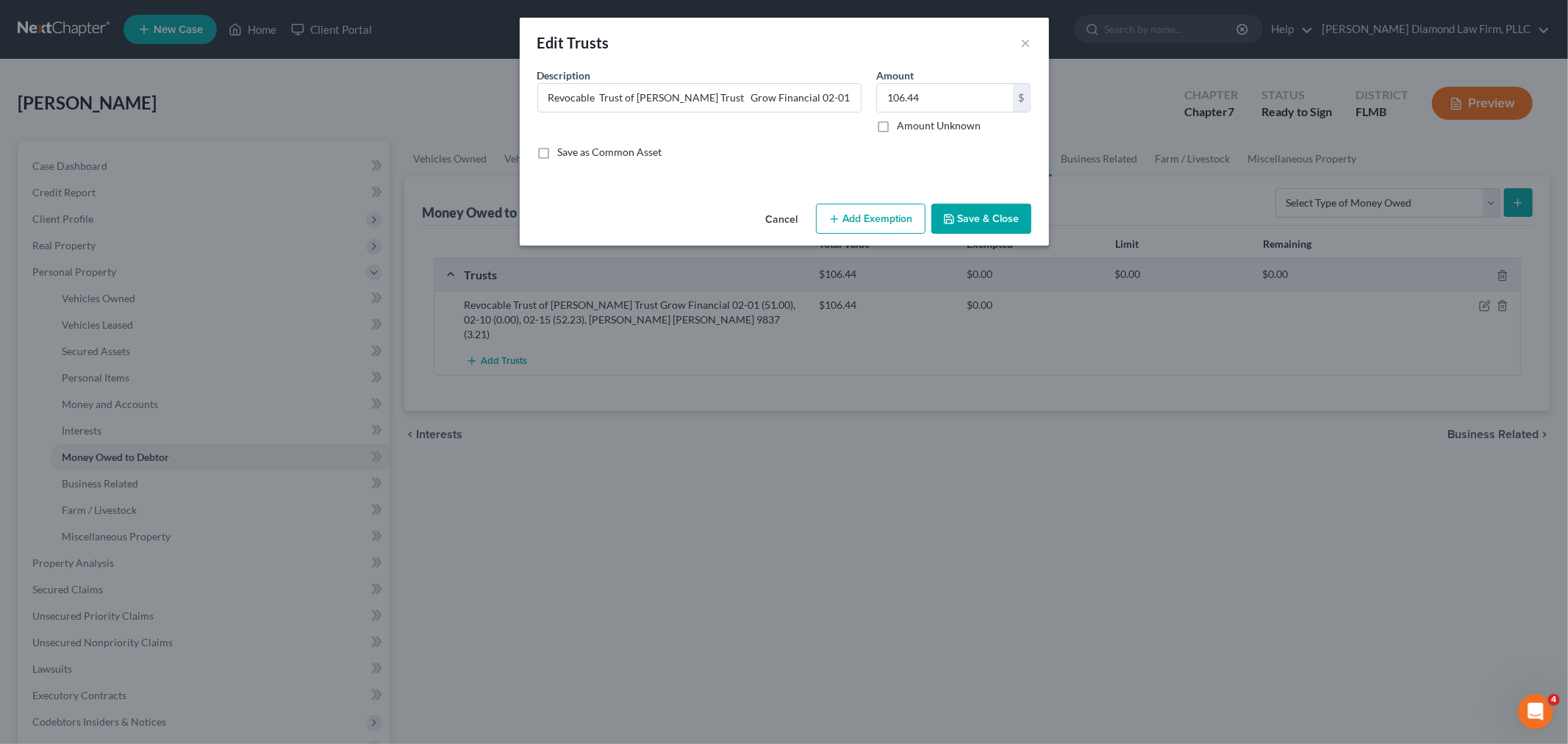
click at [863, 209] on button "Add Exemption" at bounding box center [871, 219] width 109 height 31
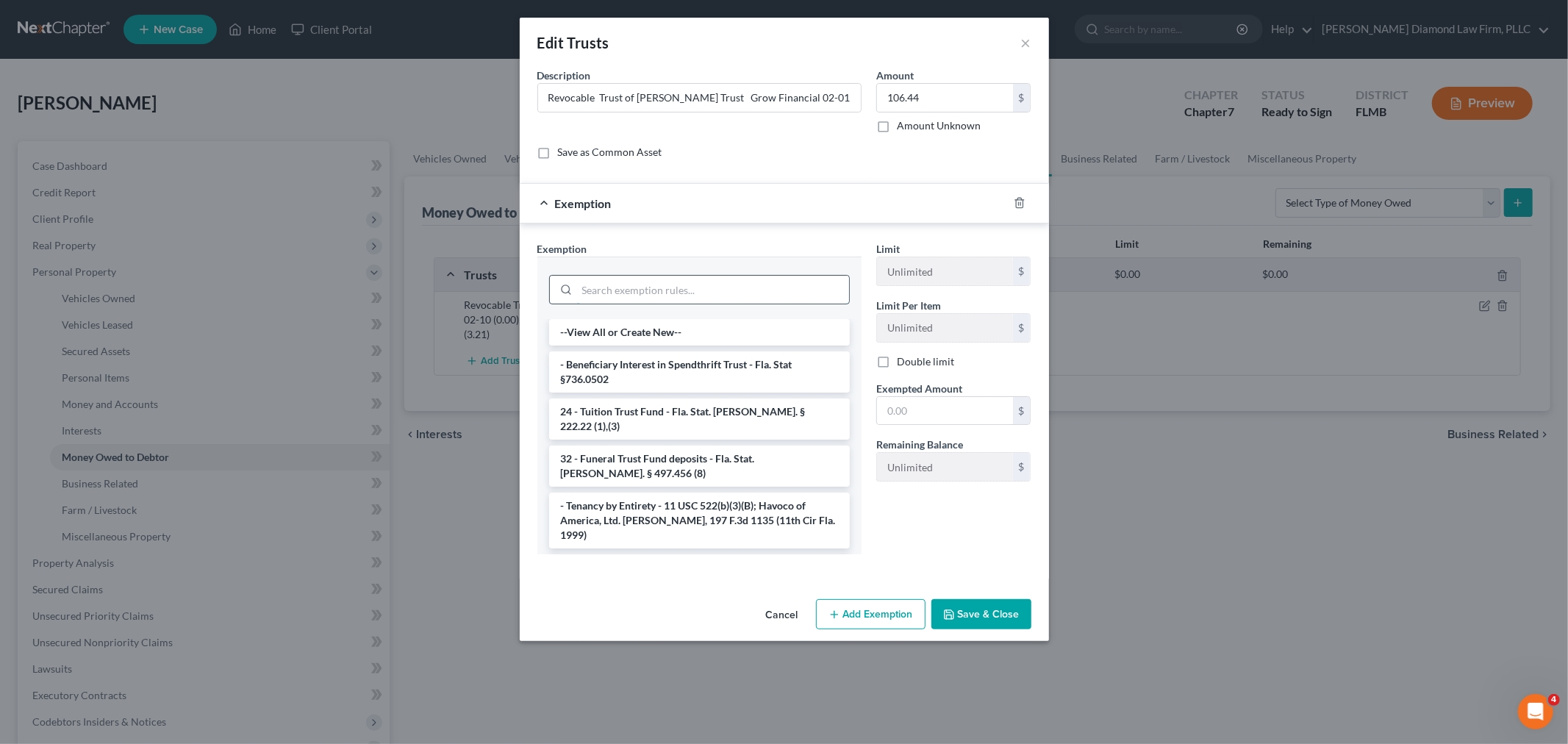
click at [706, 289] on input "search" at bounding box center [713, 289] width 272 height 28
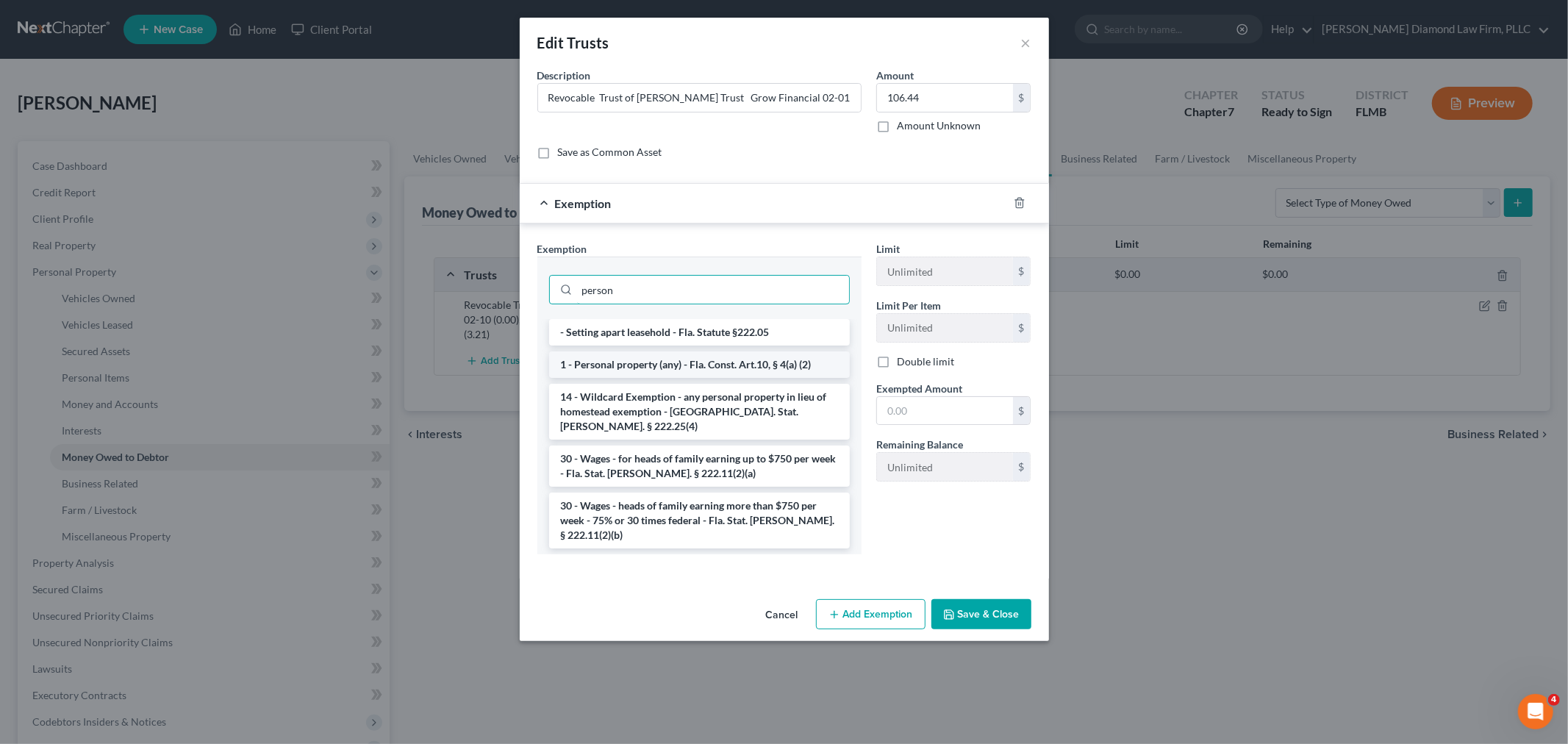
type input "person"
click at [705, 364] on li "1 - Personal property (any) - Fla. Const. Art.10, § 4(a) (2)" at bounding box center [699, 364] width 301 height 26
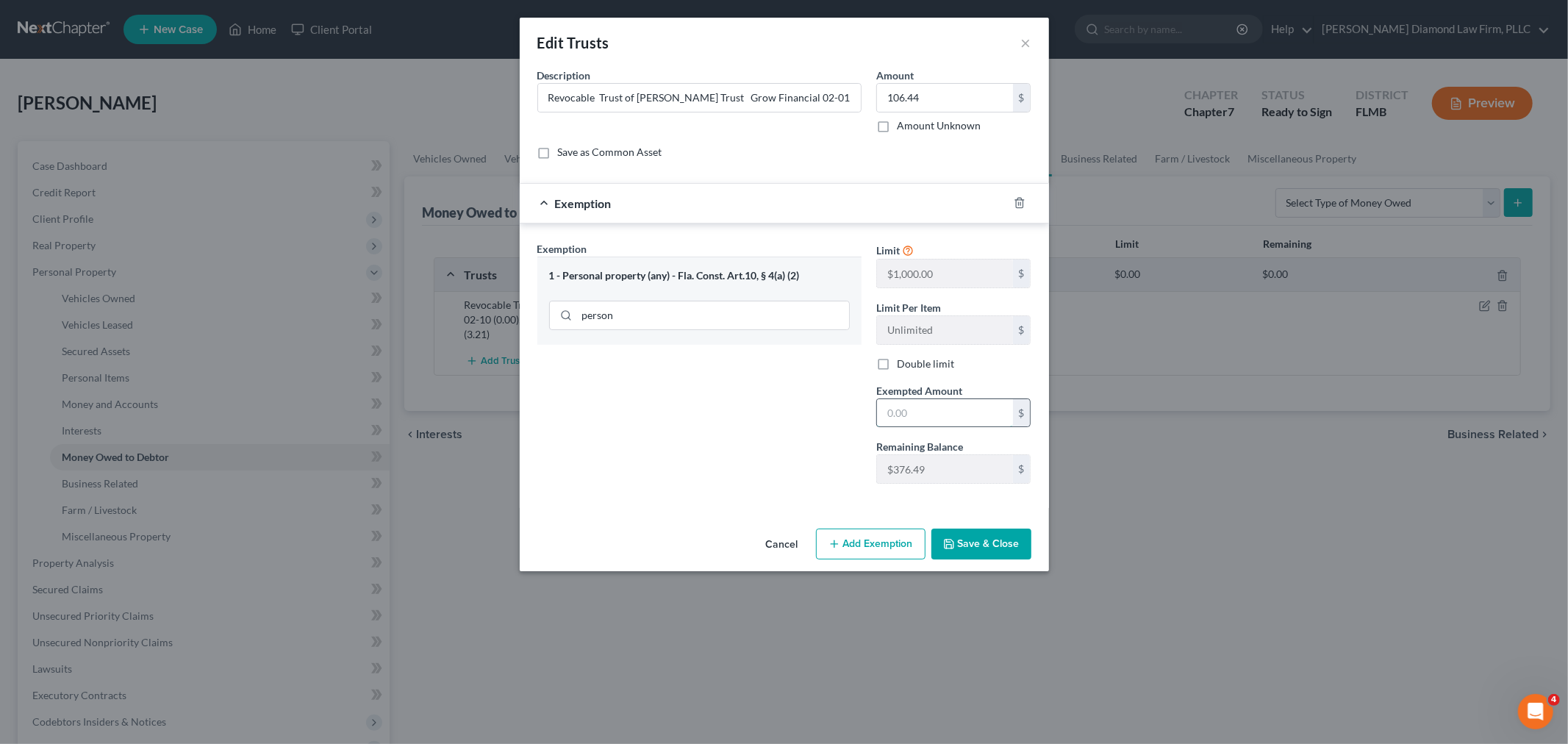
click at [914, 410] on input "text" at bounding box center [945, 413] width 136 height 28
type input "106.44"
click at [986, 535] on button "Save & Close" at bounding box center [981, 544] width 100 height 31
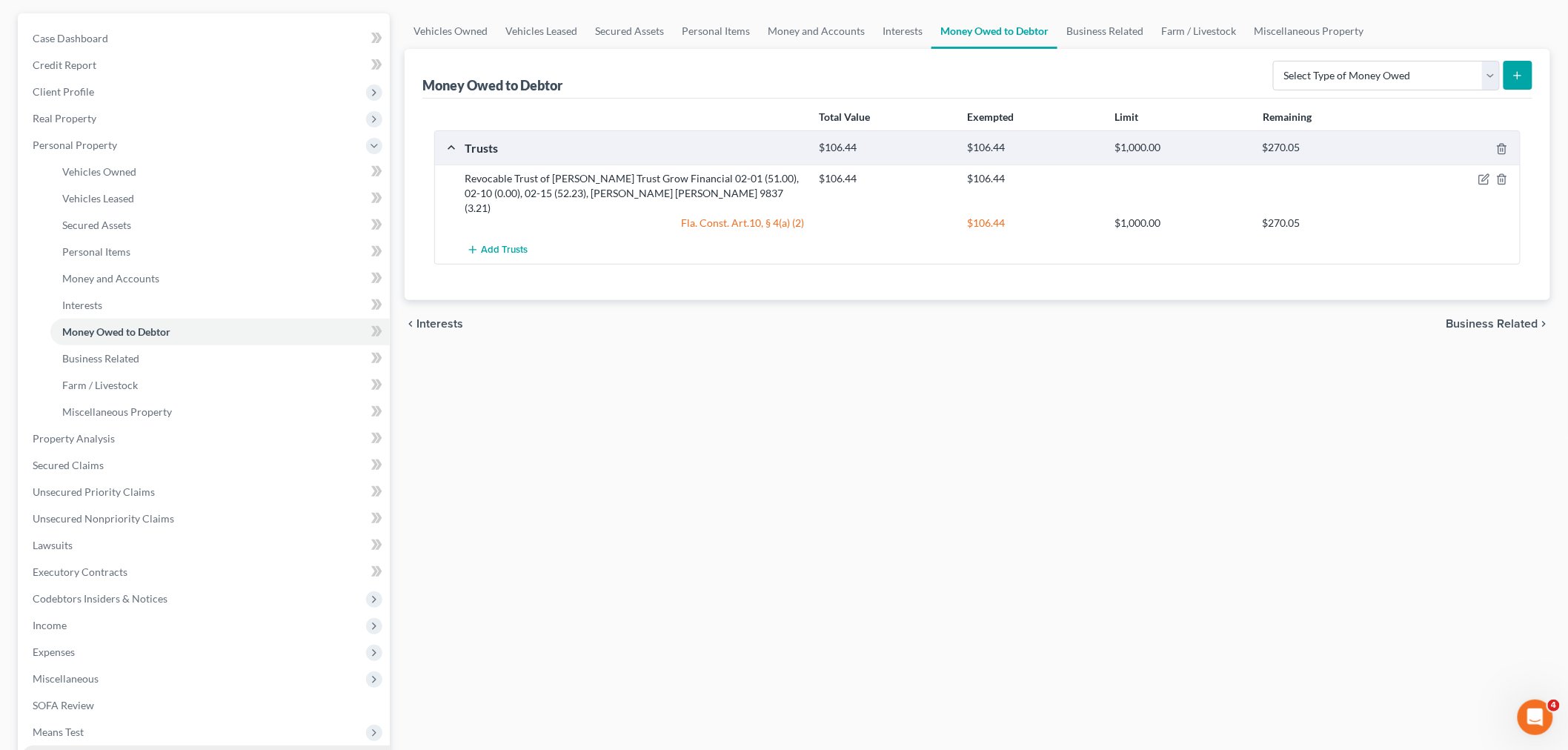
scroll to position [302, 0]
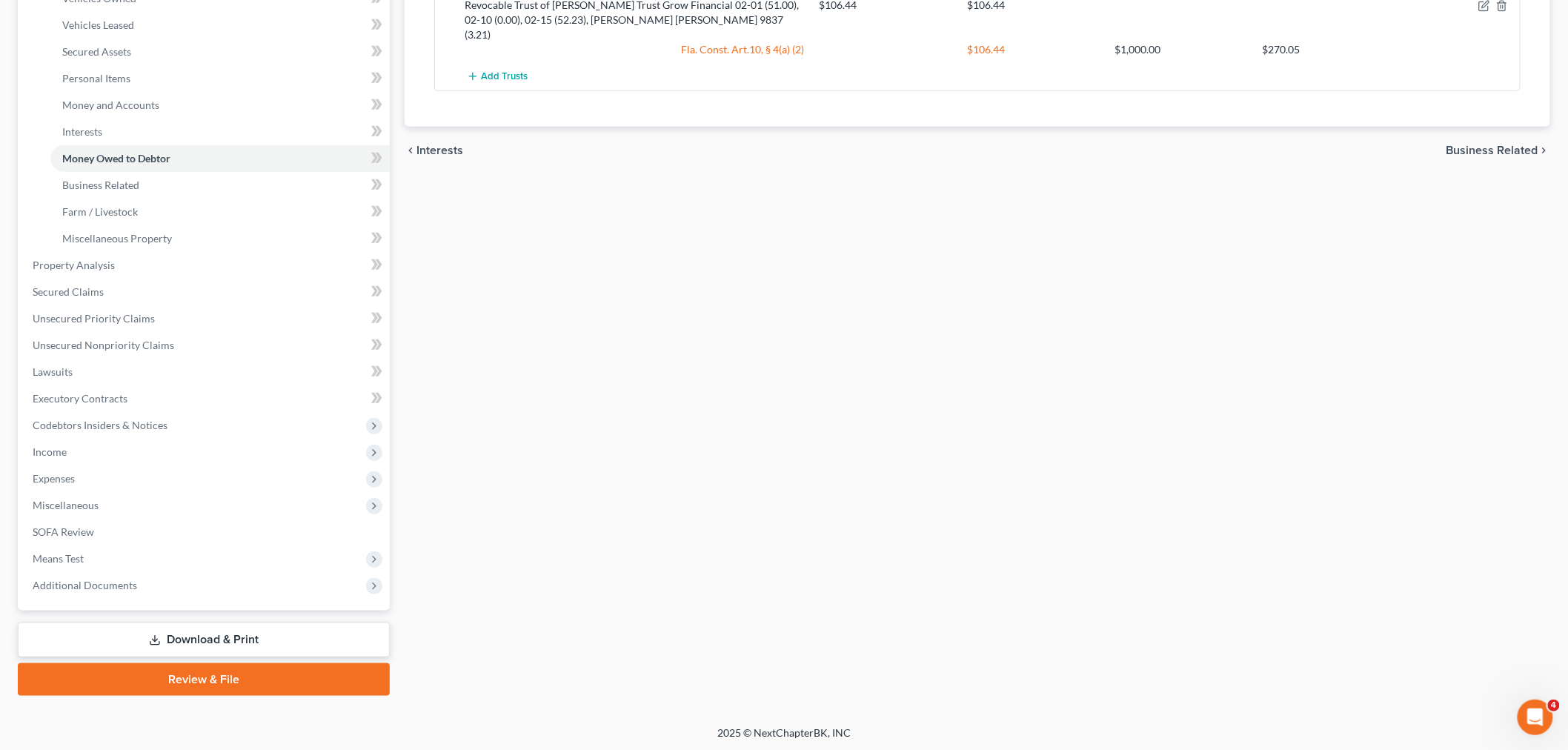
click at [222, 648] on link "Download & Print" at bounding box center [204, 639] width 372 height 35
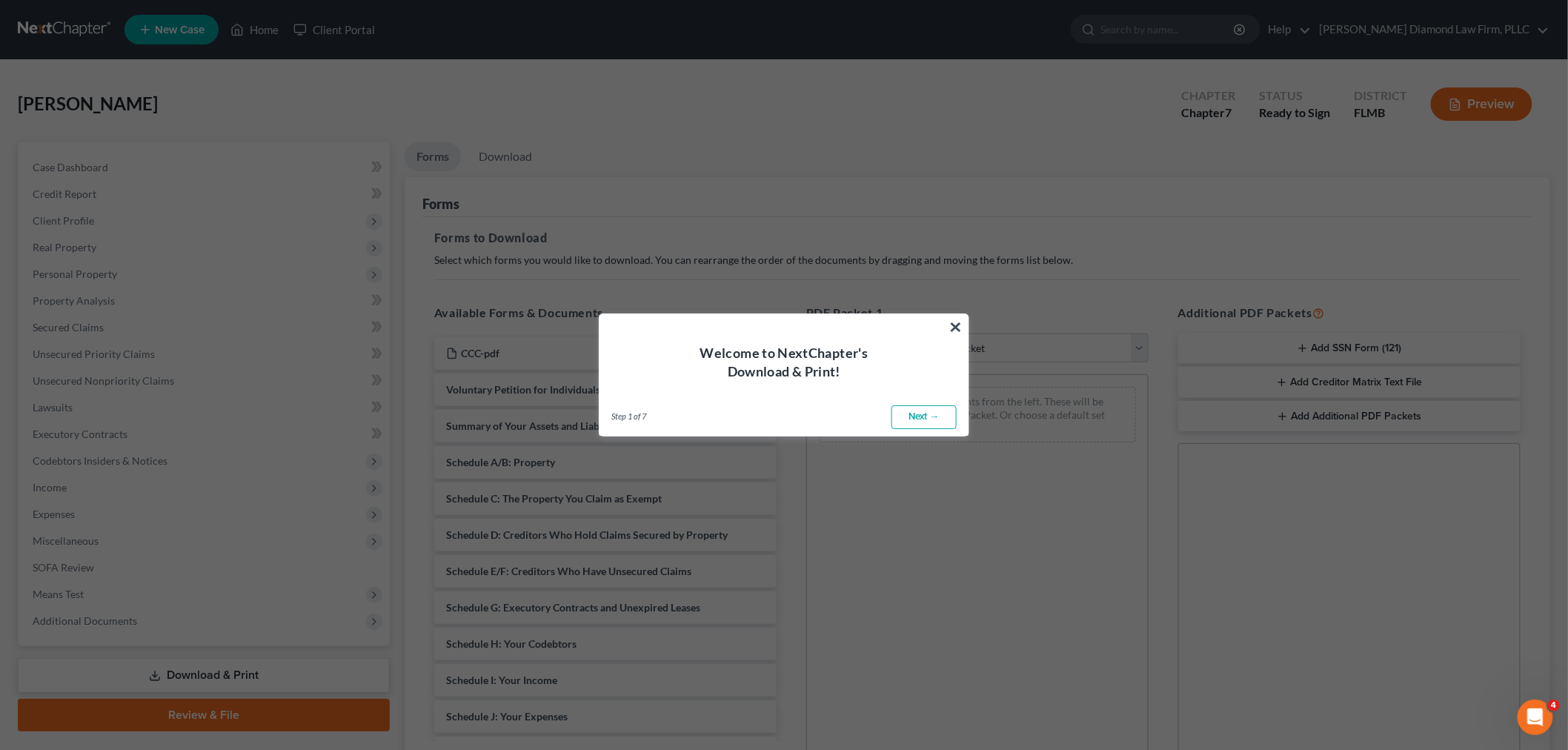
click at [934, 421] on link "Next →" at bounding box center [924, 416] width 65 height 24
select select "0"
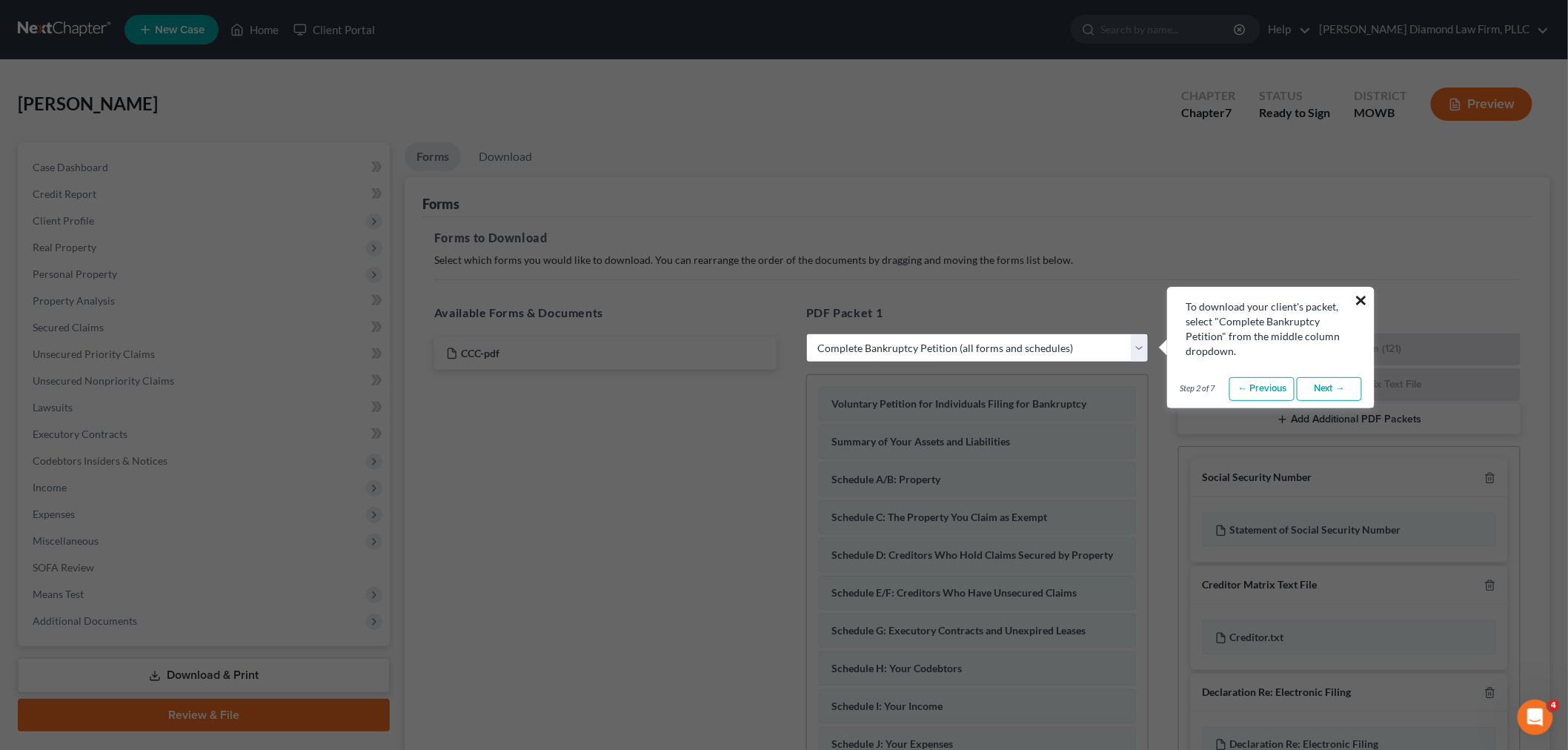
click at [1359, 297] on button "×" at bounding box center [1361, 300] width 14 height 24
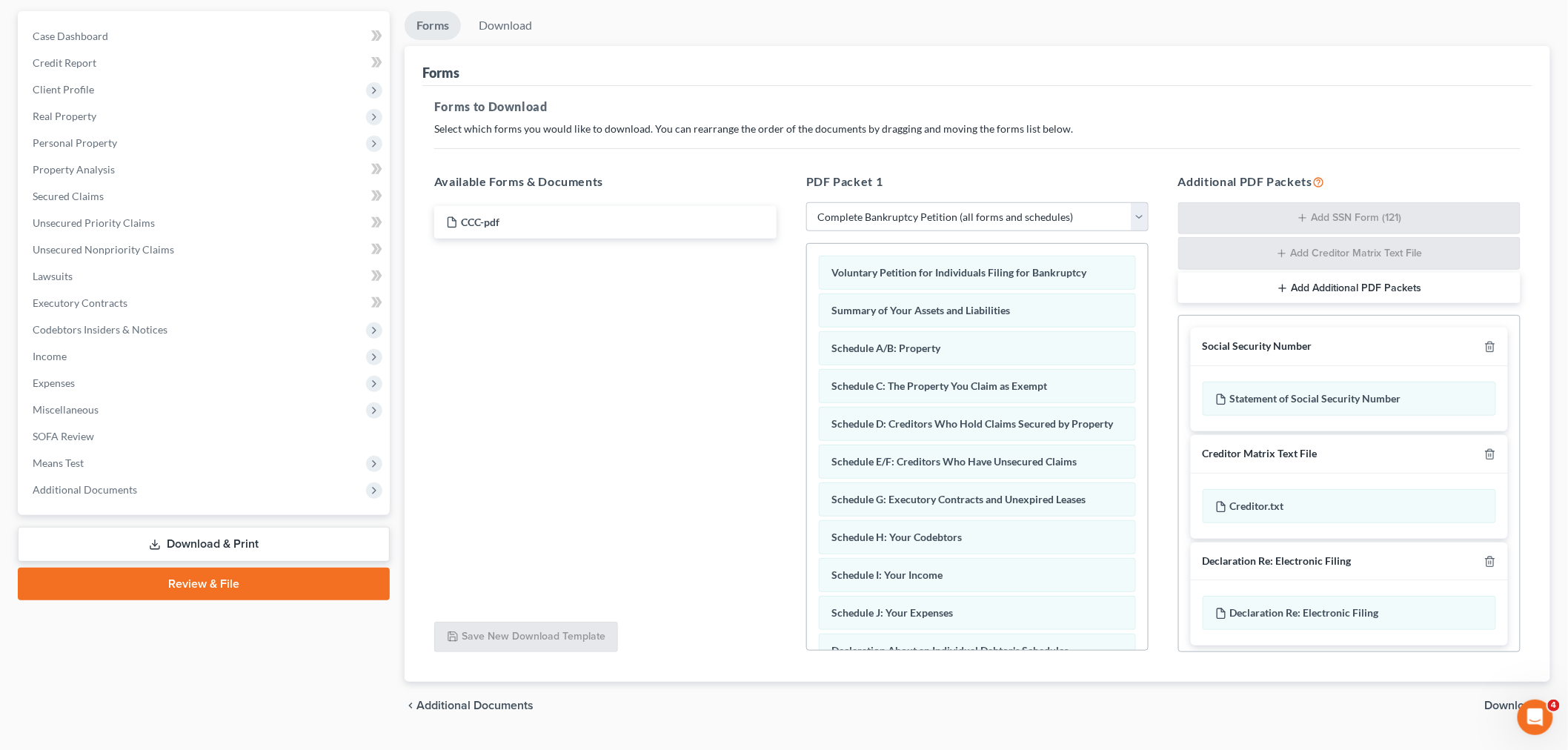
scroll to position [166, 0]
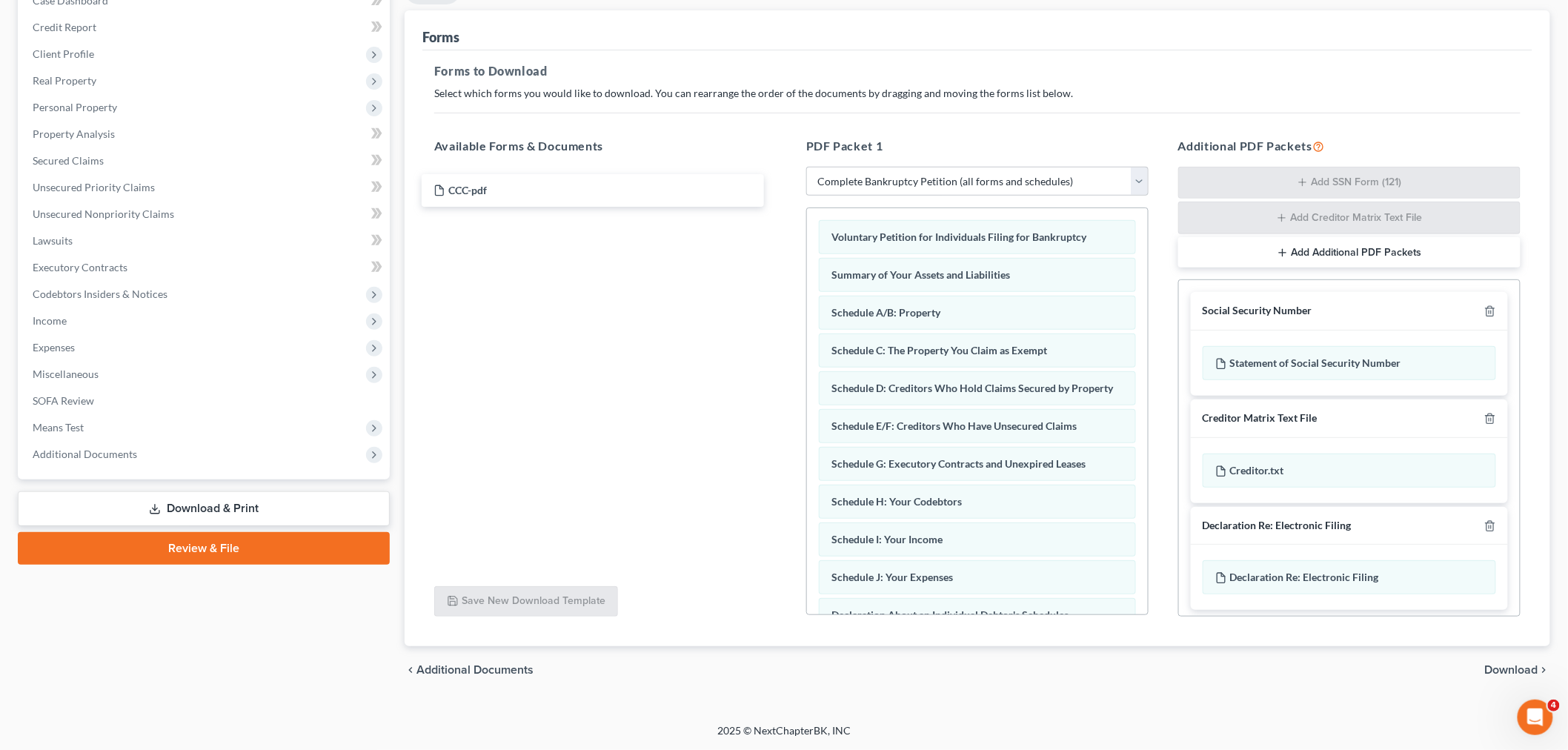
drag, startPoint x: 596, startPoint y: 173, endPoint x: 583, endPoint y: 176, distance: 13.3
click at [583, 178] on div "CCC-pdf CCC-pdf CCC-pdf" at bounding box center [605, 186] width 366 height 33
click at [1516, 665] on span "Download" at bounding box center [1511, 669] width 53 height 12
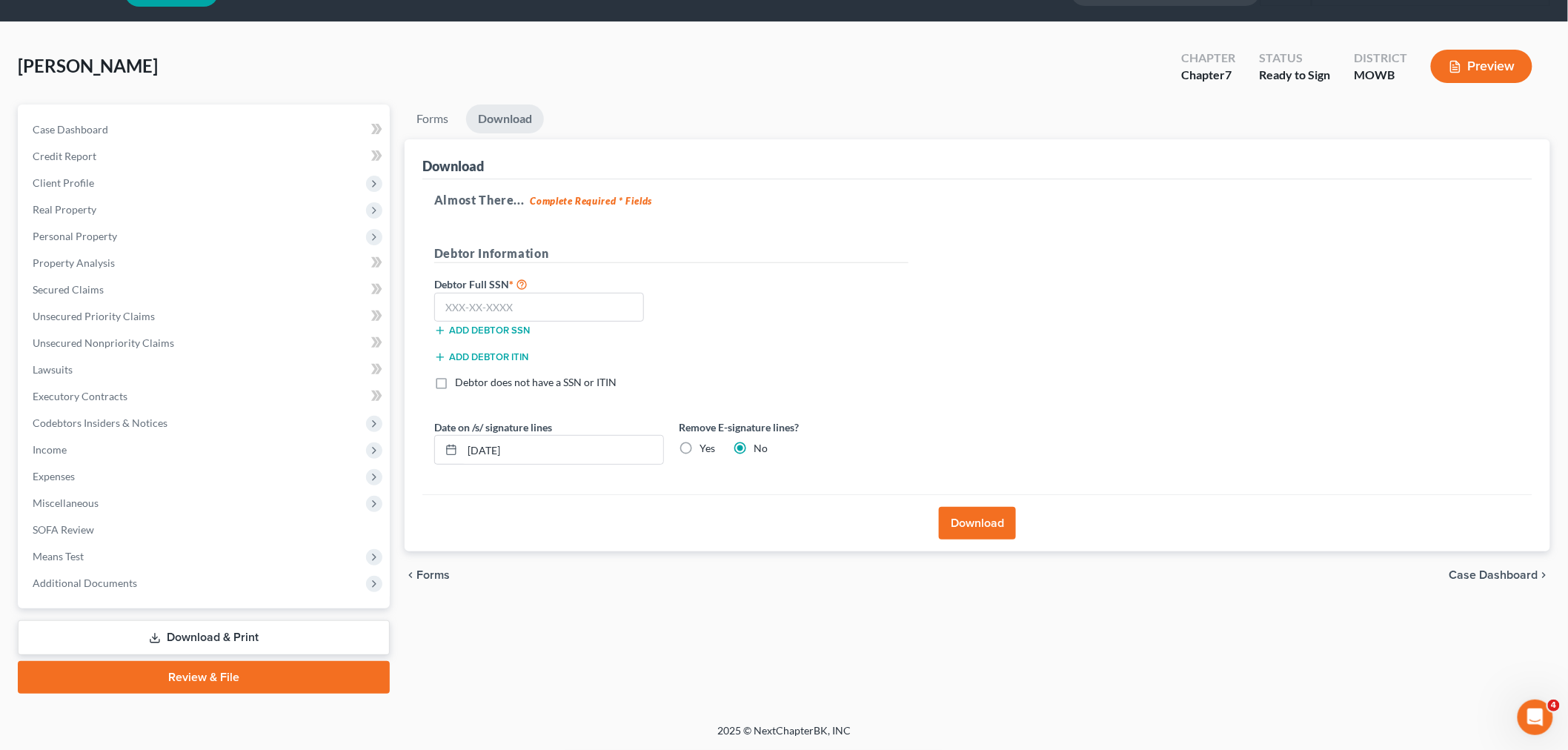
scroll to position [36, 0]
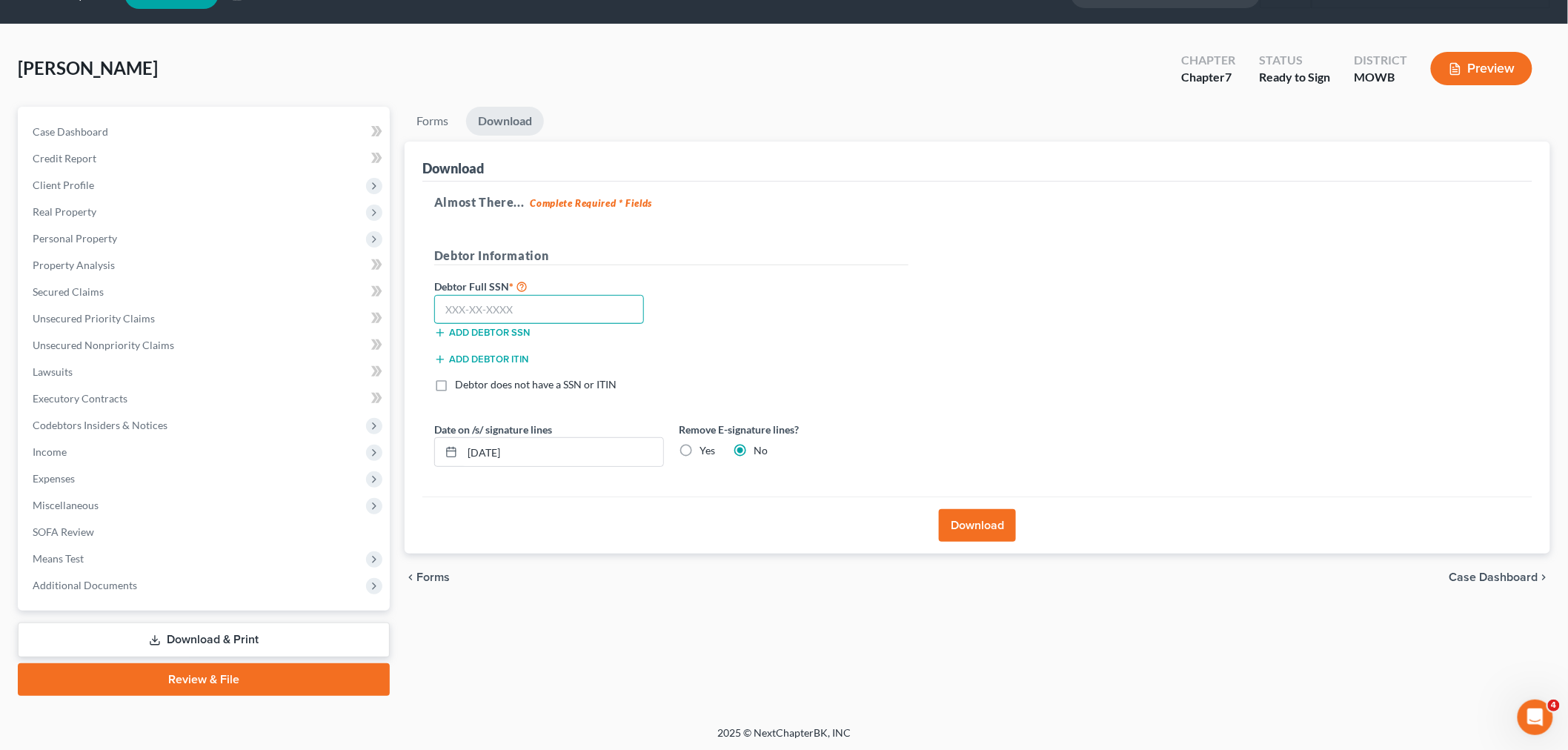
click at [537, 313] on input "text" at bounding box center [539, 309] width 210 height 29
type input "196-36-1866"
click at [971, 529] on button "Download" at bounding box center [977, 525] width 77 height 33
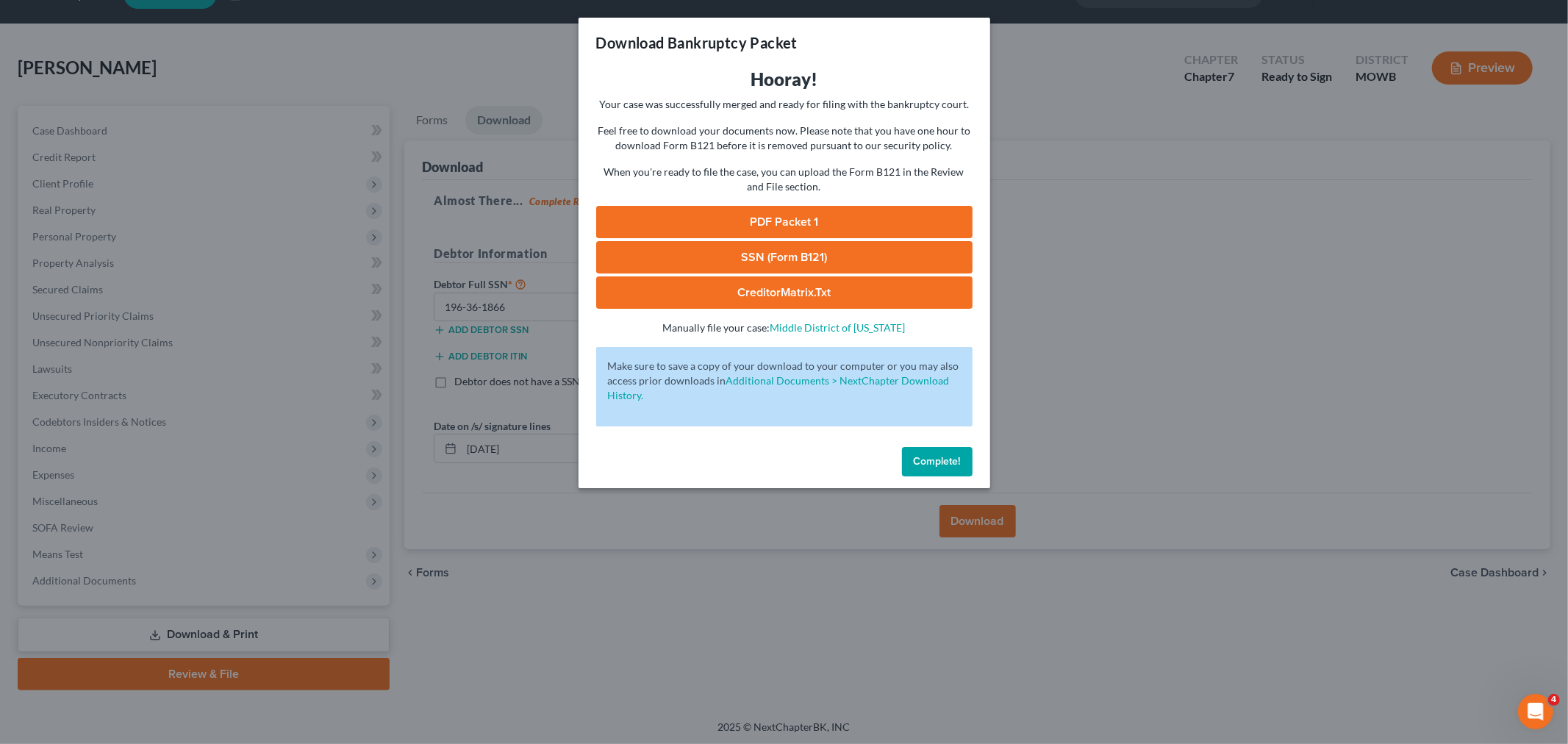
click at [770, 222] on link "PDF Packet 1" at bounding box center [784, 222] width 376 height 33
click at [761, 263] on link "SSN (Form B121)" at bounding box center [784, 257] width 376 height 33
click at [1147, 297] on div "Download Bankruptcy Packet Hooray! Your case was successfully merged and ready …" at bounding box center [784, 372] width 1568 height 744
